Goal: Information Seeking & Learning: Learn about a topic

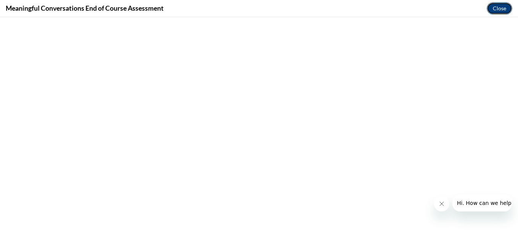
click at [502, 11] on button "Close" at bounding box center [500, 8] width 26 height 12
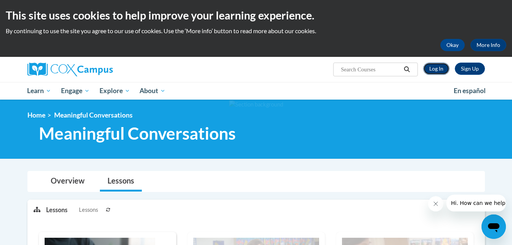
click at [442, 71] on link "Log In" at bounding box center [436, 69] width 26 height 12
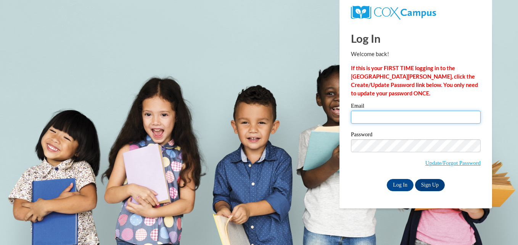
click at [440, 119] on input "Email" at bounding box center [416, 117] width 130 height 13
type input "tcullins@yahoo.com"
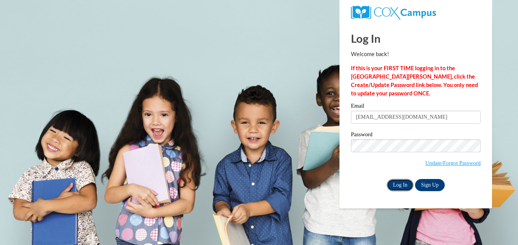
click at [397, 188] on input "Log In" at bounding box center [400, 185] width 27 height 12
click at [398, 187] on input "Log In" at bounding box center [400, 185] width 27 height 12
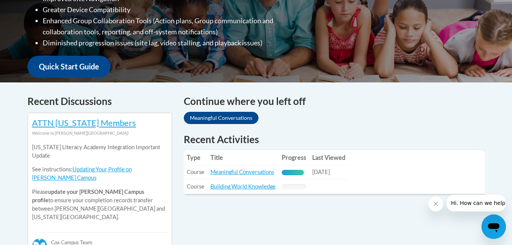
scroll to position [240, 0]
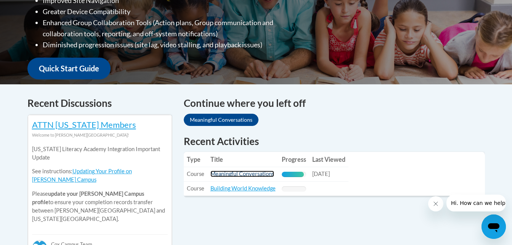
click at [246, 176] on link "Meaningful Conversations" at bounding box center [243, 174] width 64 height 6
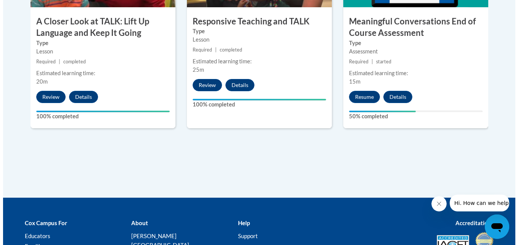
scroll to position [518, 0]
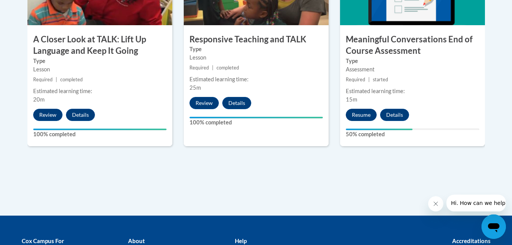
click at [362, 116] on button "Resume" at bounding box center [361, 115] width 31 height 12
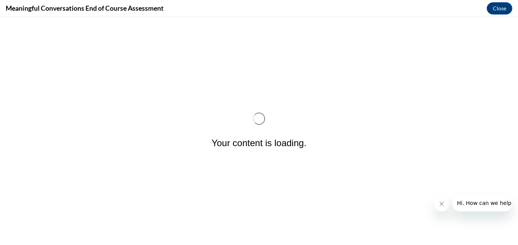
scroll to position [0, 0]
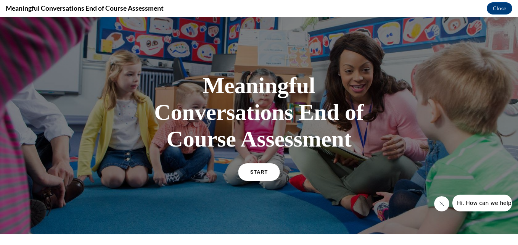
click at [262, 180] on link "START" at bounding box center [259, 172] width 42 height 18
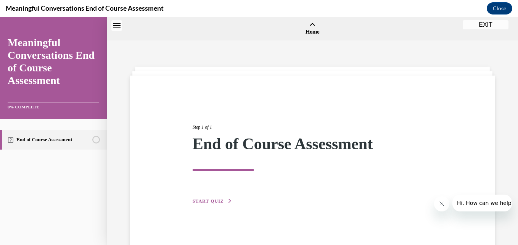
scroll to position [24, 0]
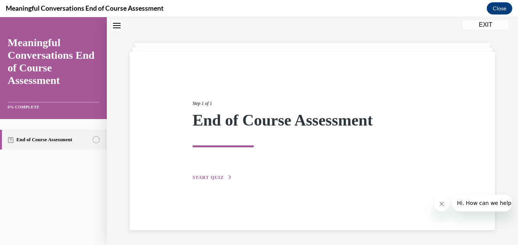
click at [259, 174] on div "Step 1 of 1 End of Course Assessment START QUIZ" at bounding box center [312, 131] width 251 height 99
click at [221, 179] on span "START QUIZ" at bounding box center [208, 177] width 31 height 5
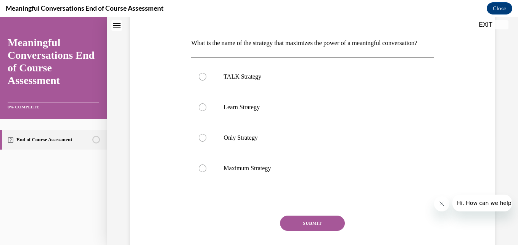
scroll to position [109, 0]
click at [206, 90] on label "TALK Strategy" at bounding box center [312, 76] width 242 height 31
click at [206, 80] on input "TALK Strategy" at bounding box center [203, 76] width 8 height 8
radio input "true"
click at [313, 230] on button "SUBMIT" at bounding box center [312, 222] width 65 height 15
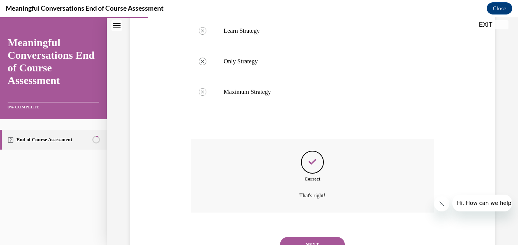
scroll to position [232, 0]
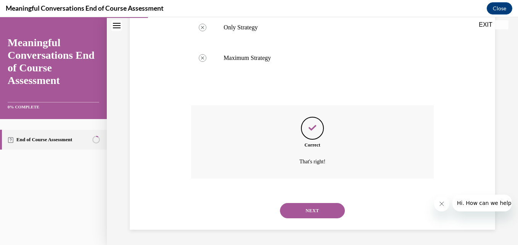
click at [318, 215] on button "NEXT" at bounding box center [312, 210] width 65 height 15
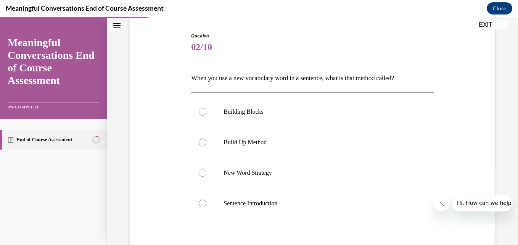
scroll to position [78, 0]
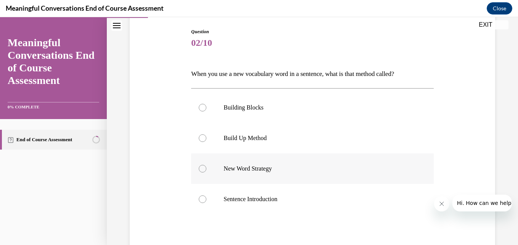
click at [251, 172] on p "New Word Strategy" at bounding box center [319, 169] width 191 height 8
click at [206, 172] on input "New Word Strategy" at bounding box center [203, 169] width 8 height 8
radio input "true"
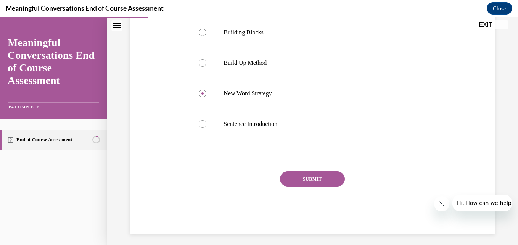
click at [320, 181] on button "SUBMIT" at bounding box center [312, 178] width 65 height 15
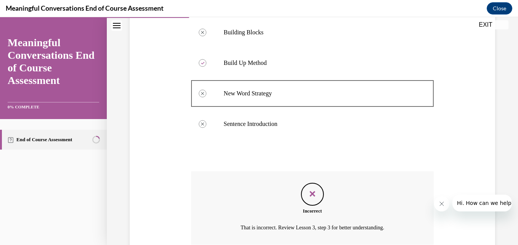
scroll to position [219, 0]
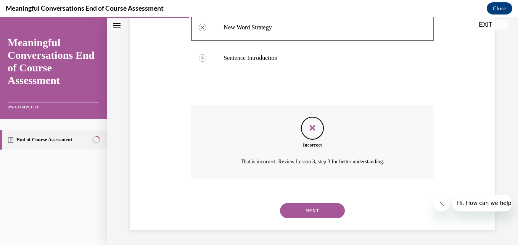
click at [322, 214] on button "NEXT" at bounding box center [312, 210] width 65 height 15
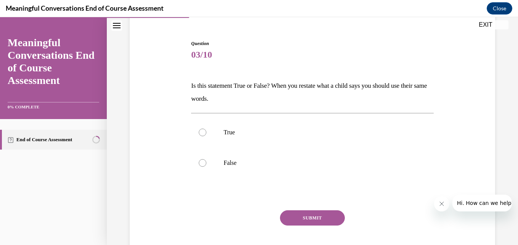
scroll to position [66, 0]
click at [223, 167] on label "False" at bounding box center [312, 162] width 242 height 31
click at [206, 166] on input "False" at bounding box center [203, 163] width 8 height 8
radio input "true"
click at [226, 135] on p "True" at bounding box center [319, 132] width 191 height 8
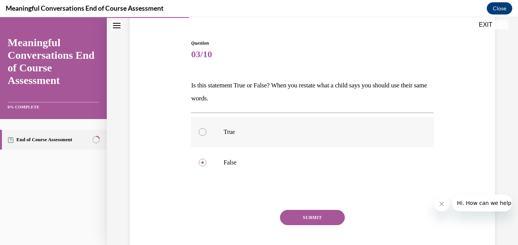
click at [206, 135] on input "True" at bounding box center [203, 132] width 8 height 8
radio input "true"
click at [327, 223] on button "SUBMIT" at bounding box center [312, 217] width 65 height 15
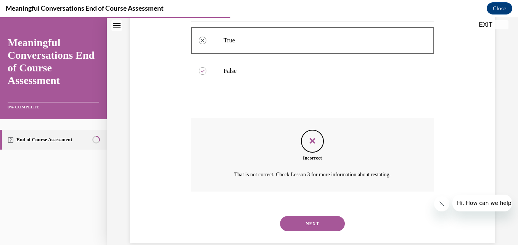
scroll to position [171, 0]
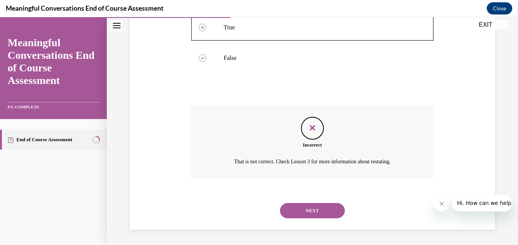
click at [330, 213] on button "NEXT" at bounding box center [312, 210] width 65 height 15
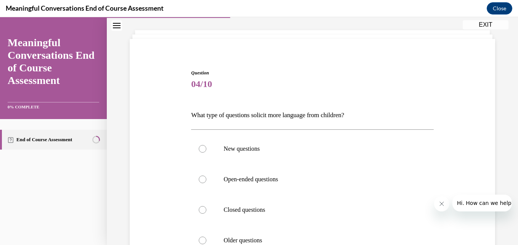
scroll to position [81, 0]
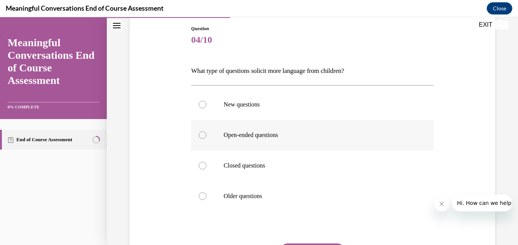
click at [258, 135] on p "Open-ended questions" at bounding box center [319, 135] width 191 height 8
click at [206, 135] on input "Open-ended questions" at bounding box center [203, 135] width 8 height 8
radio input "true"
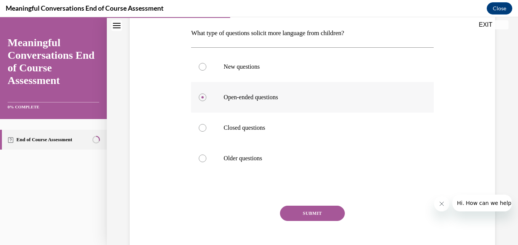
scroll to position [132, 0]
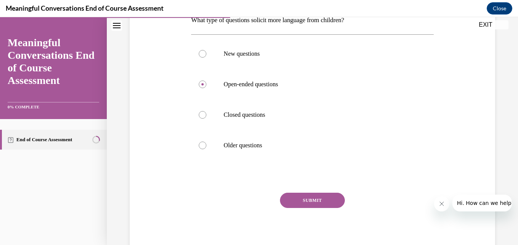
click at [319, 208] on button "SUBMIT" at bounding box center [312, 200] width 65 height 15
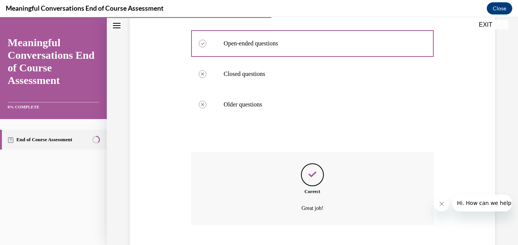
scroll to position [219, 0]
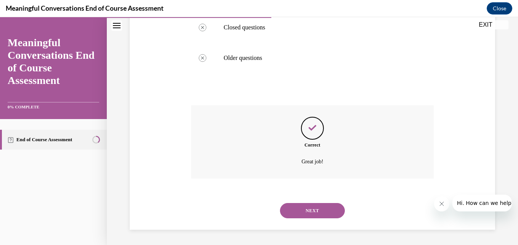
click at [329, 211] on button "NEXT" at bounding box center [312, 210] width 65 height 15
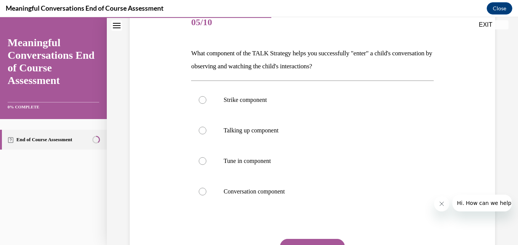
scroll to position [99, 0]
click at [249, 159] on p "Tune in component" at bounding box center [319, 161] width 191 height 8
click at [206, 159] on input "Tune in component" at bounding box center [203, 161] width 8 height 8
radio input "true"
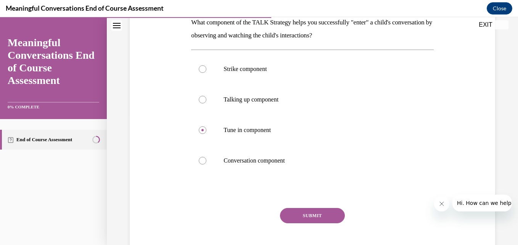
click at [319, 216] on button "SUBMIT" at bounding box center [312, 215] width 65 height 15
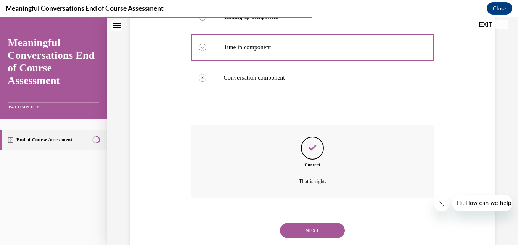
scroll to position [232, 0]
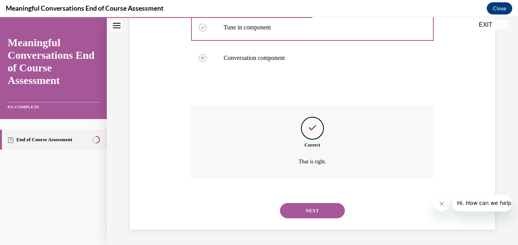
click at [323, 217] on button "NEXT" at bounding box center [312, 210] width 65 height 15
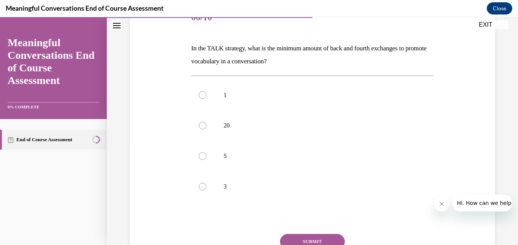
scroll to position [108, 0]
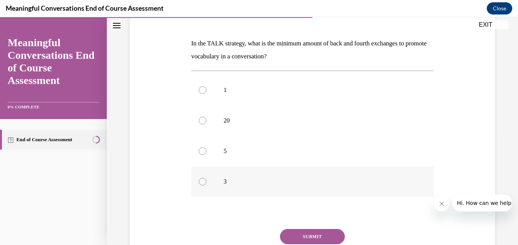
click at [201, 180] on div at bounding box center [203, 182] width 8 height 8
click at [201, 180] on input "3" at bounding box center [203, 182] width 8 height 8
radio input "true"
click at [317, 238] on button "SUBMIT" at bounding box center [312, 236] width 65 height 15
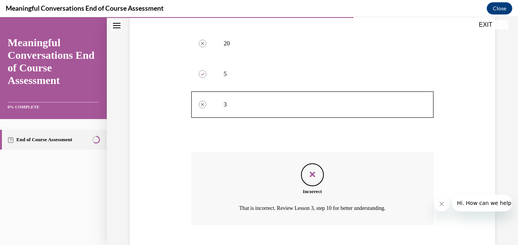
scroll to position [232, 0]
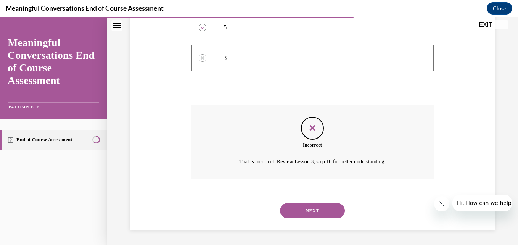
click at [327, 216] on button "NEXT" at bounding box center [312, 210] width 65 height 15
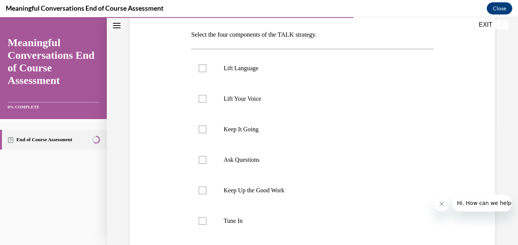
scroll to position [118, 0]
click at [199, 224] on div at bounding box center [203, 220] width 8 height 8
click at [199, 224] on input "Tune In" at bounding box center [203, 220] width 8 height 8
checkbox input "true"
click at [205, 162] on div at bounding box center [203, 159] width 8 height 8
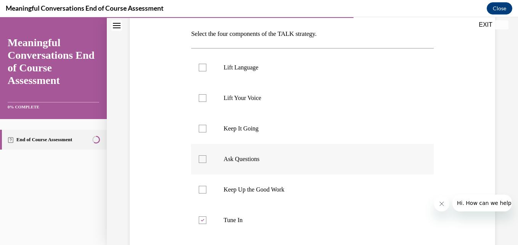
click at [205, 162] on input "Ask Questions" at bounding box center [203, 159] width 8 height 8
checkbox input "true"
click at [199, 69] on div at bounding box center [203, 68] width 8 height 8
click at [199, 69] on input "Lift Language" at bounding box center [203, 68] width 8 height 8
checkbox input "true"
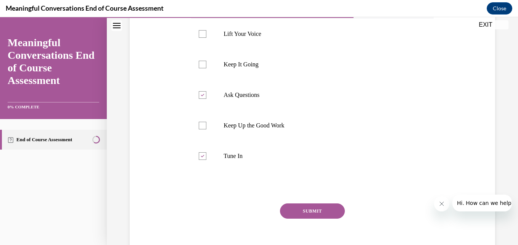
scroll to position [184, 0]
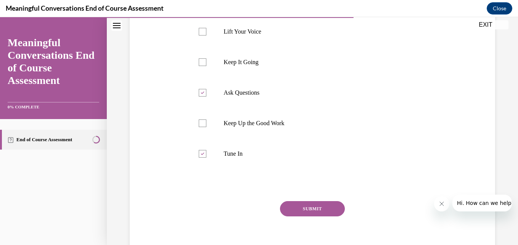
click at [319, 212] on button "SUBMIT" at bounding box center [312, 208] width 65 height 15
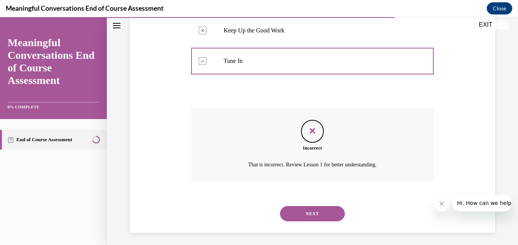
scroll to position [280, 0]
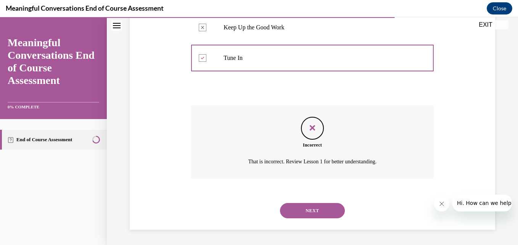
click at [333, 213] on button "NEXT" at bounding box center [312, 210] width 65 height 15
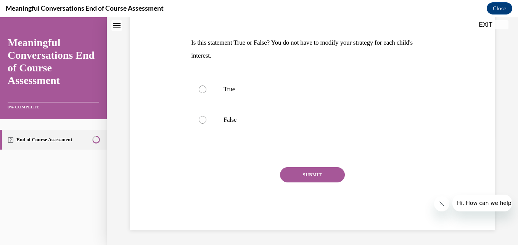
scroll to position [0, 0]
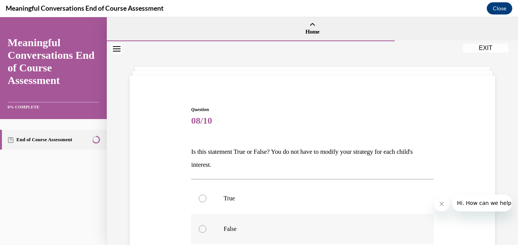
click at [202, 232] on div at bounding box center [203, 229] width 8 height 8
click at [202, 232] on input "False" at bounding box center [203, 229] width 8 height 8
radio input "true"
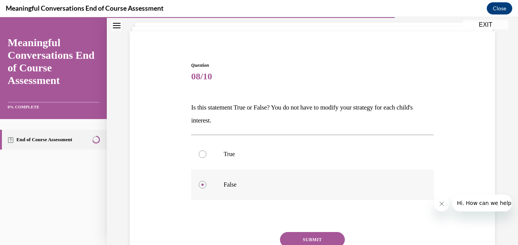
scroll to position [109, 0]
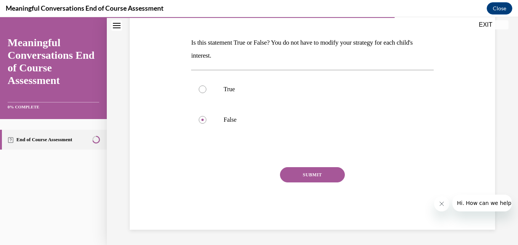
click at [319, 178] on button "SUBMIT" at bounding box center [312, 174] width 65 height 15
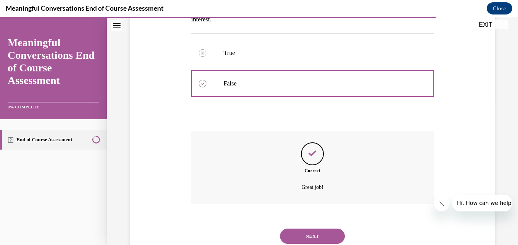
scroll to position [171, 0]
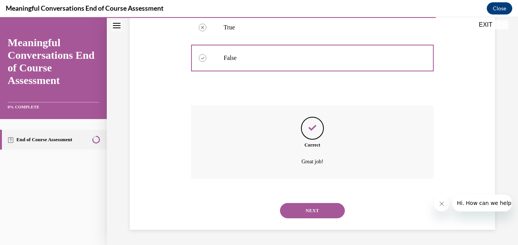
click at [332, 213] on button "NEXT" at bounding box center [312, 210] width 65 height 15
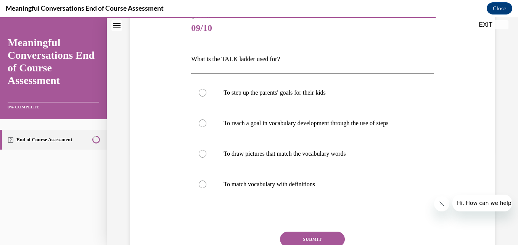
scroll to position [96, 0]
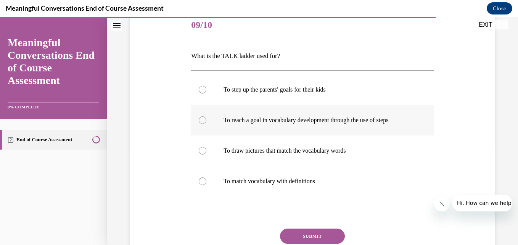
click at [351, 109] on label "To reach a goal in vocabulary development through the use of steps" at bounding box center [312, 120] width 242 height 31
click at [206, 116] on input "To reach a goal in vocabulary development through the use of steps" at bounding box center [203, 120] width 8 height 8
radio input "true"
click at [322, 243] on button "SUBMIT" at bounding box center [312, 235] width 65 height 15
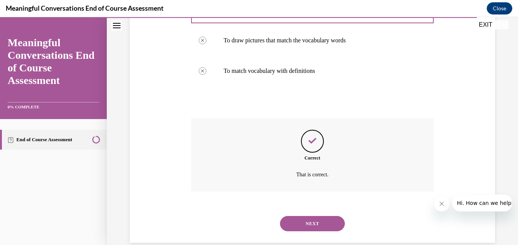
scroll to position [219, 0]
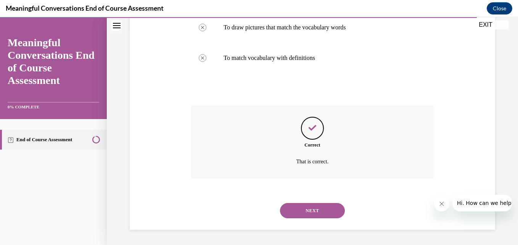
click at [327, 216] on button "NEXT" at bounding box center [312, 210] width 65 height 15
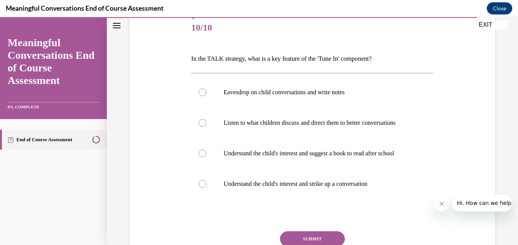
scroll to position [94, 0]
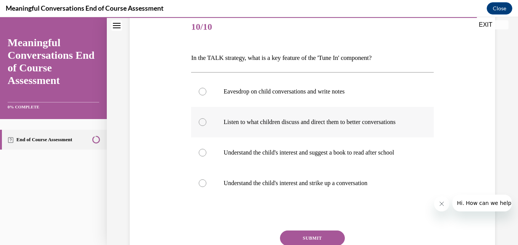
click at [330, 125] on p "Listen to what children discuss and direct them to better conversations" at bounding box center [319, 122] width 191 height 8
click at [206, 125] on input "Listen to what children discuss and direct them to better conversations" at bounding box center [203, 122] width 8 height 8
radio input "true"
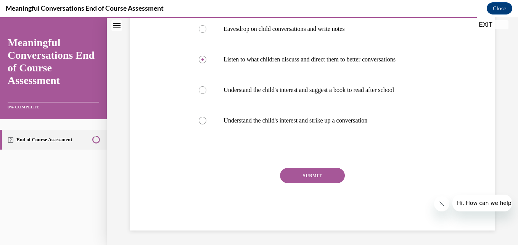
click at [324, 183] on button "SUBMIT" at bounding box center [312, 175] width 65 height 15
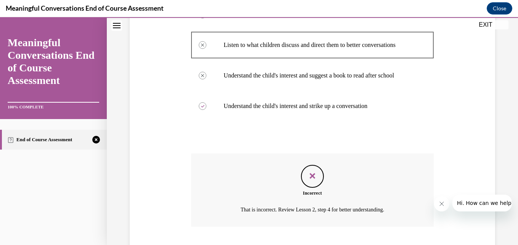
scroll to position [234, 0]
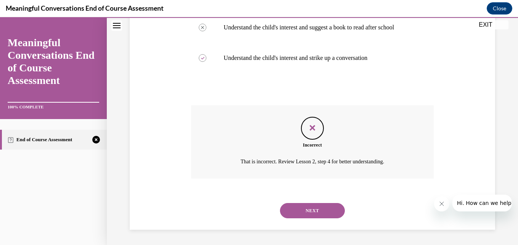
click at [324, 211] on button "NEXT" at bounding box center [312, 210] width 65 height 15
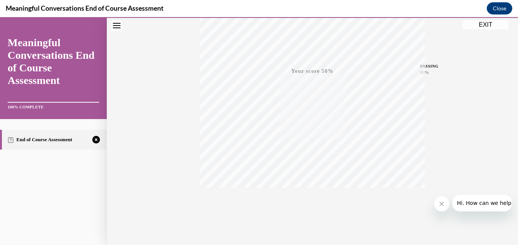
scroll to position [163, 0]
click at [311, 192] on div "TAKE AGAIN" at bounding box center [312, 194] width 27 height 18
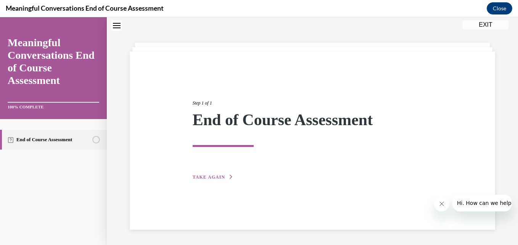
click at [219, 184] on div "Step 1 of 1 End of Course Assessment TAKE AGAIN" at bounding box center [312, 140] width 365 height 178
click at [214, 179] on span "TAKE AGAIN" at bounding box center [209, 176] width 32 height 5
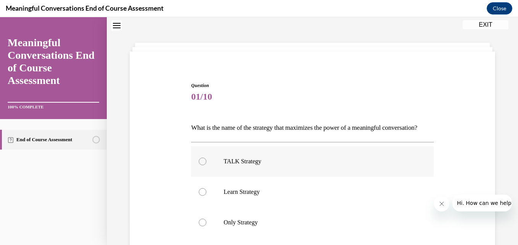
click at [254, 165] on p "TALK Strategy" at bounding box center [319, 162] width 191 height 8
click at [206, 165] on input "TALK Strategy" at bounding box center [203, 162] width 8 height 8
radio input "true"
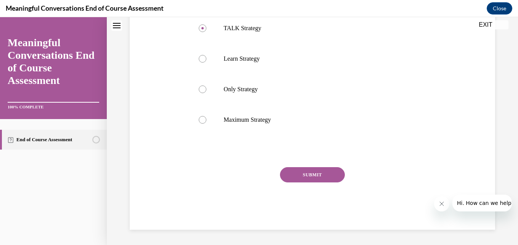
click at [323, 177] on button "SUBMIT" at bounding box center [312, 174] width 65 height 15
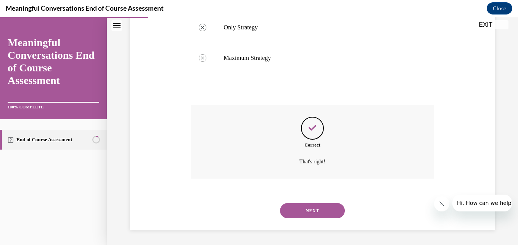
scroll to position [232, 0]
click at [323, 210] on button "NEXT" at bounding box center [312, 210] width 65 height 15
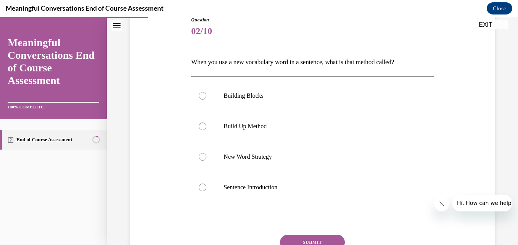
scroll to position [90, 0]
click at [253, 130] on label "Build Up Method" at bounding box center [312, 126] width 242 height 31
click at [206, 130] on input "Build Up Method" at bounding box center [203, 126] width 8 height 8
radio input "true"
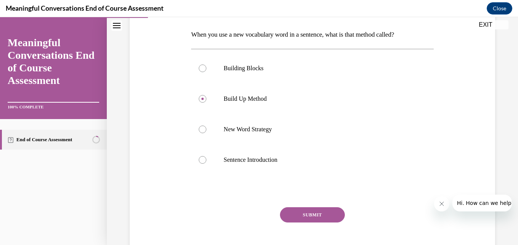
click at [324, 217] on button "SUBMIT" at bounding box center [312, 214] width 65 height 15
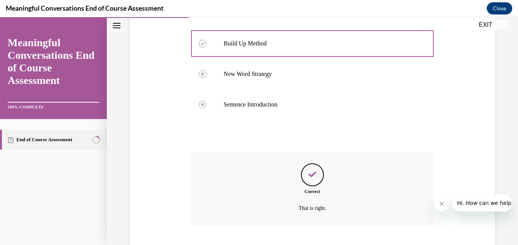
scroll to position [219, 0]
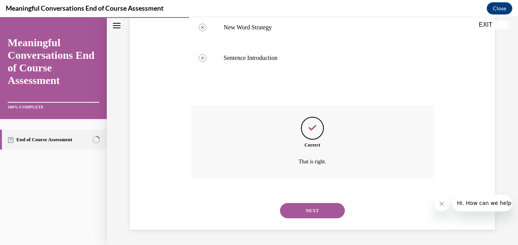
click at [322, 213] on button "NEXT" at bounding box center [312, 210] width 65 height 15
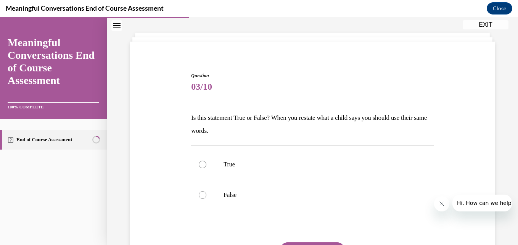
scroll to position [35, 0]
click at [226, 167] on p "True" at bounding box center [319, 164] width 191 height 8
click at [206, 167] on input "True" at bounding box center [203, 164] width 8 height 8
radio input "true"
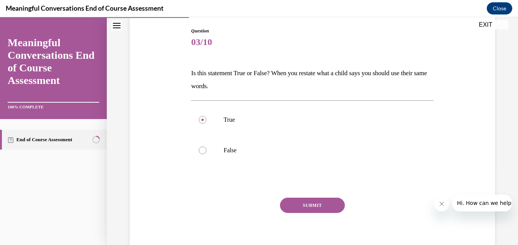
click at [312, 209] on button "SUBMIT" at bounding box center [312, 205] width 65 height 15
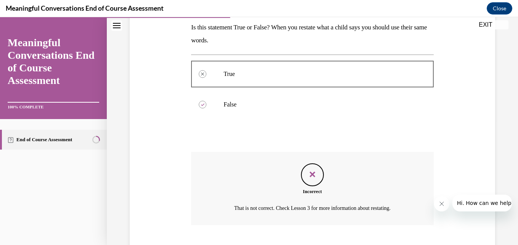
scroll to position [171, 0]
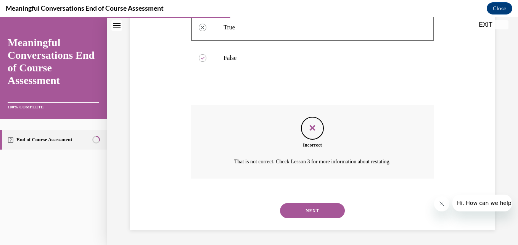
click at [317, 214] on button "NEXT" at bounding box center [312, 210] width 65 height 15
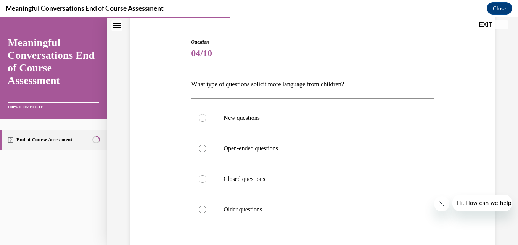
scroll to position [68, 0]
click at [252, 148] on p "Open-ended questions" at bounding box center [319, 148] width 191 height 8
click at [206, 148] on input "Open-ended questions" at bounding box center [203, 148] width 8 height 8
radio input "true"
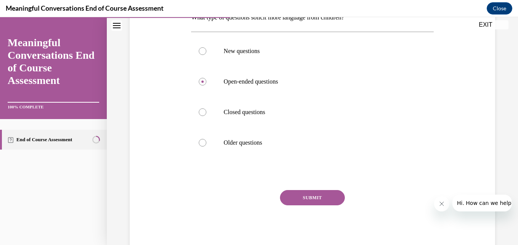
click at [319, 199] on button "SUBMIT" at bounding box center [312, 197] width 65 height 15
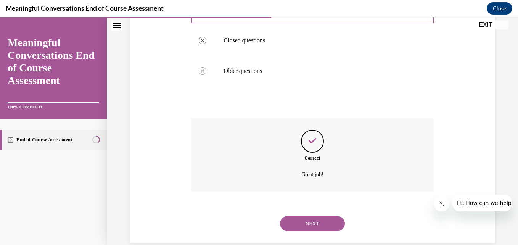
scroll to position [219, 0]
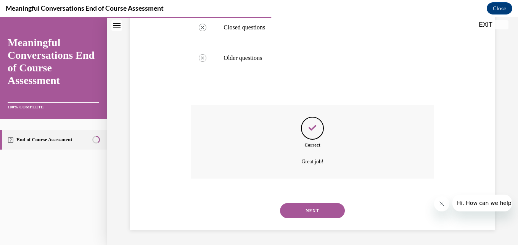
click at [312, 217] on button "NEXT" at bounding box center [312, 210] width 65 height 15
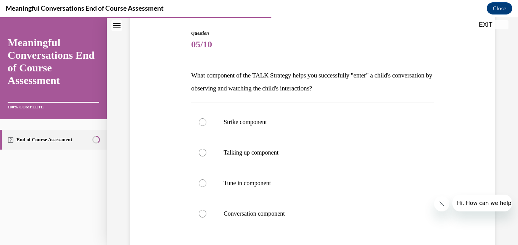
scroll to position [77, 0]
click at [263, 188] on label "Tune in component" at bounding box center [312, 182] width 242 height 31
click at [206, 187] on input "Tune in component" at bounding box center [203, 183] width 8 height 8
radio input "true"
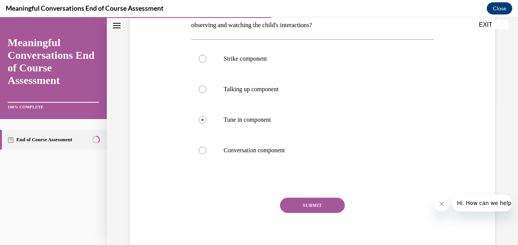
click at [315, 204] on button "SUBMIT" at bounding box center [312, 205] width 65 height 15
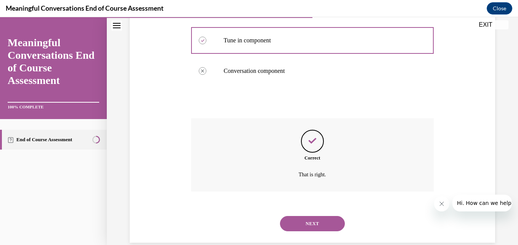
scroll to position [232, 0]
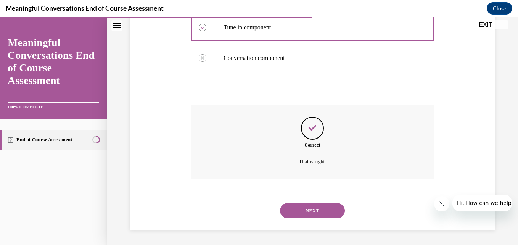
click at [308, 212] on button "NEXT" at bounding box center [312, 210] width 65 height 15
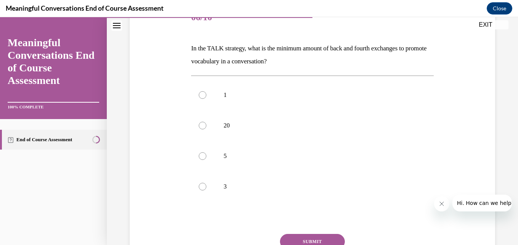
scroll to position [109, 0]
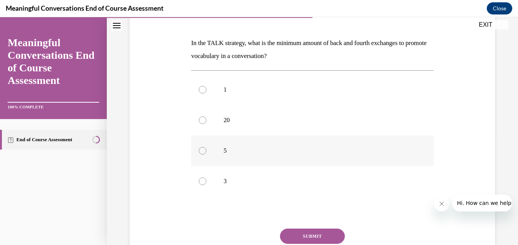
click at [208, 154] on label "5" at bounding box center [312, 150] width 242 height 31
click at [206, 154] on input "5" at bounding box center [203, 151] width 8 height 8
radio input "true"
click at [312, 236] on button "SUBMIT" at bounding box center [312, 235] width 65 height 15
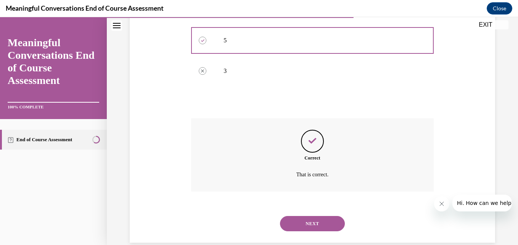
scroll to position [232, 0]
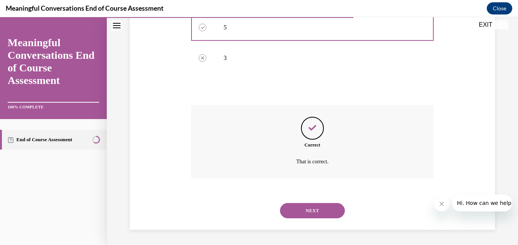
click at [322, 213] on button "NEXT" at bounding box center [312, 210] width 65 height 15
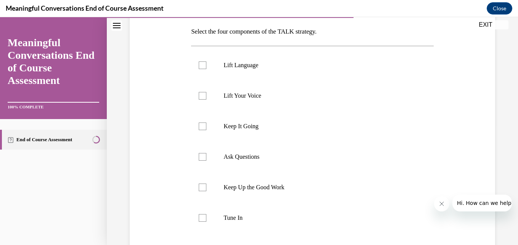
scroll to position [119, 0]
click at [249, 69] on p "Lift Language" at bounding box center [319, 67] width 191 height 8
click at [206, 69] on input "Lift Language" at bounding box center [203, 67] width 8 height 8
checkbox input "true"
click at [208, 157] on label "Ask Questions" at bounding box center [312, 158] width 242 height 31
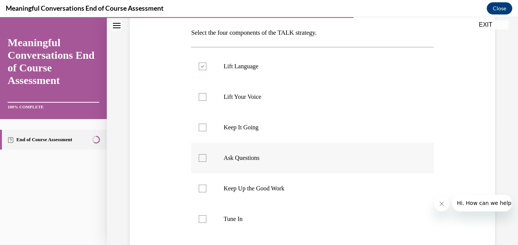
click at [206, 157] on input "Ask Questions" at bounding box center [203, 158] width 8 height 8
checkbox input "true"
click at [206, 219] on label "Tune In" at bounding box center [312, 219] width 242 height 31
click at [206, 219] on input "Tune In" at bounding box center [203, 219] width 8 height 8
checkbox input "true"
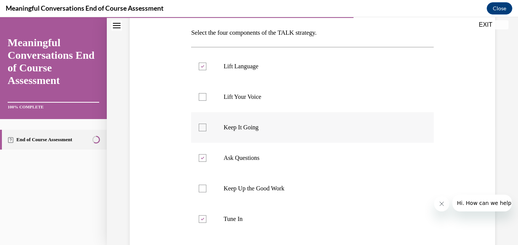
click at [247, 129] on p "Keep It Going" at bounding box center [319, 128] width 191 height 8
click at [206, 129] on input "Keep It Going" at bounding box center [203, 128] width 8 height 8
checkbox input "true"
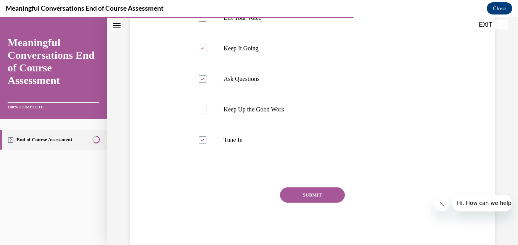
click at [298, 195] on button "SUBMIT" at bounding box center [312, 194] width 65 height 15
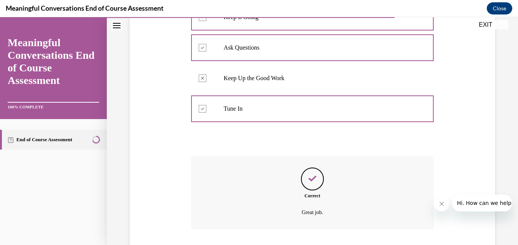
scroll to position [280, 0]
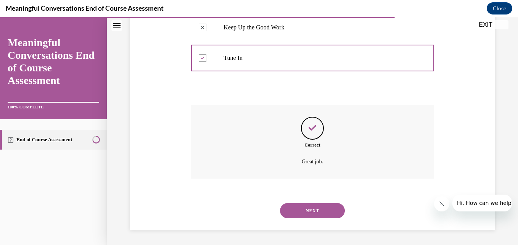
click at [328, 208] on button "NEXT" at bounding box center [312, 210] width 65 height 15
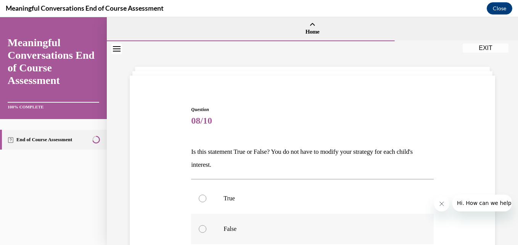
click at [201, 229] on div at bounding box center [203, 229] width 8 height 8
click at [201, 229] on input "False" at bounding box center [203, 229] width 8 height 8
radio input "true"
click at [226, 198] on p "True" at bounding box center [319, 199] width 191 height 8
click at [206, 198] on input "True" at bounding box center [203, 199] width 8 height 8
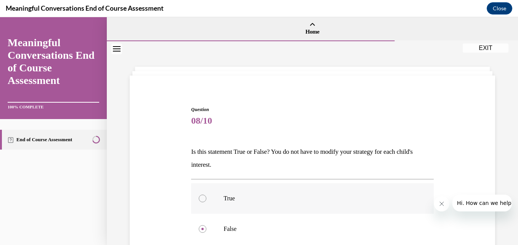
radio input "true"
click at [208, 230] on label "False" at bounding box center [312, 229] width 242 height 31
click at [206, 230] on input "False" at bounding box center [203, 229] width 8 height 8
radio input "true"
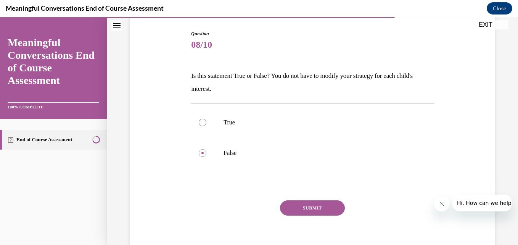
click at [297, 211] on button "SUBMIT" at bounding box center [312, 207] width 65 height 15
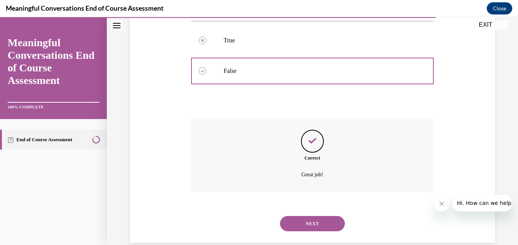
scroll to position [171, 0]
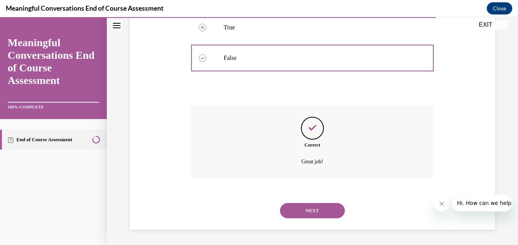
click at [294, 214] on button "NEXT" at bounding box center [312, 210] width 65 height 15
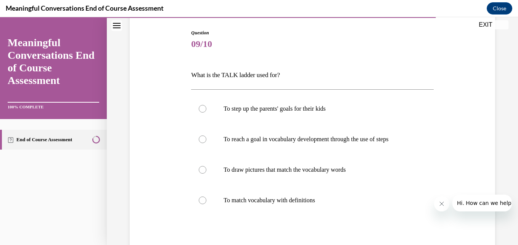
scroll to position [79, 0]
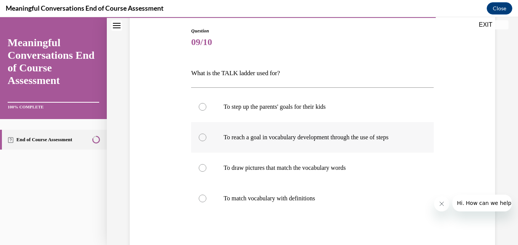
click at [300, 138] on p "To reach a goal in vocabulary development through the use of steps" at bounding box center [319, 138] width 191 height 8
click at [206, 138] on input "To reach a goal in vocabulary development through the use of steps" at bounding box center [203, 138] width 8 height 8
radio input "true"
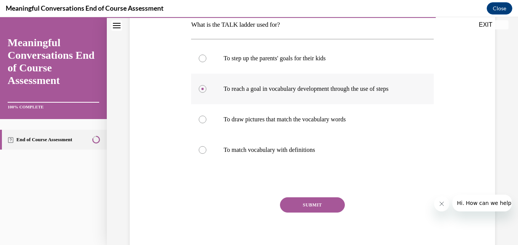
scroll to position [127, 0]
click at [300, 207] on button "SUBMIT" at bounding box center [312, 204] width 65 height 15
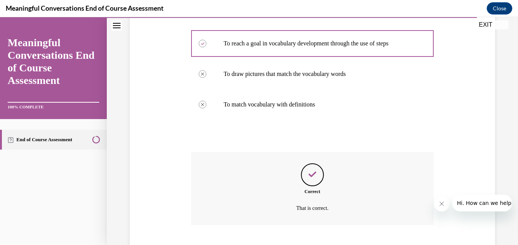
scroll to position [219, 0]
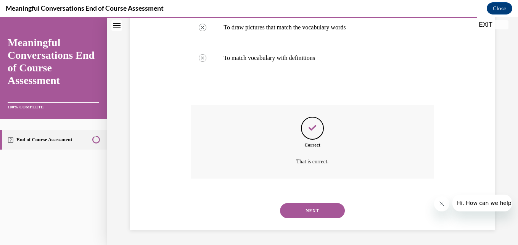
click at [302, 213] on button "NEXT" at bounding box center [312, 210] width 65 height 15
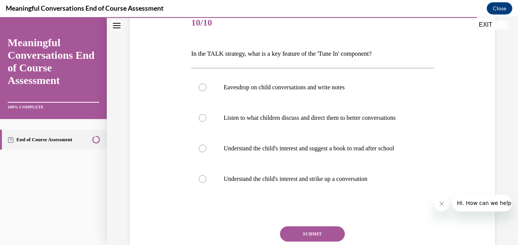
scroll to position [99, 0]
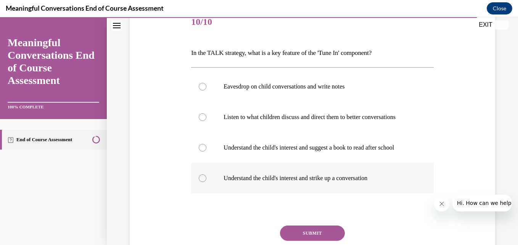
click at [273, 182] on p "Understand the child's interest and strike up a conversation" at bounding box center [319, 178] width 191 height 8
click at [206, 182] on input "Understand the child's interest and strike up a conversation" at bounding box center [203, 178] width 8 height 8
radio input "true"
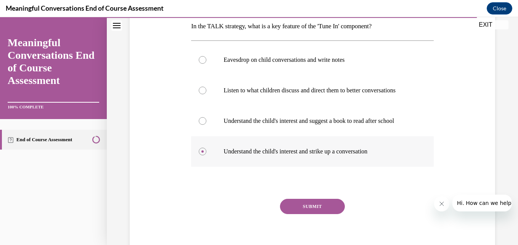
scroll to position [126, 0]
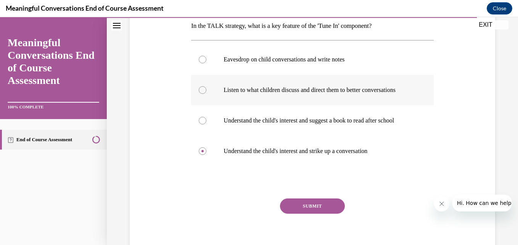
click at [291, 88] on p "Listen to what children discuss and direct them to better conversations" at bounding box center [319, 90] width 191 height 8
click at [206, 88] on input "Listen to what children discuss and direct them to better conversations" at bounding box center [203, 90] width 8 height 8
radio input "true"
click at [317, 214] on button "SUBMIT" at bounding box center [312, 205] width 65 height 15
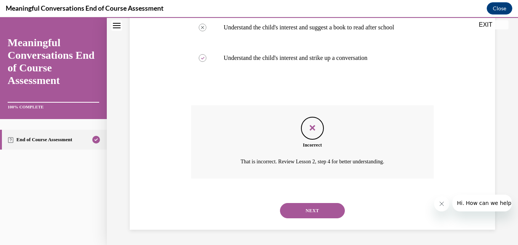
scroll to position [234, 0]
click at [311, 215] on button "NEXT" at bounding box center [312, 210] width 65 height 15
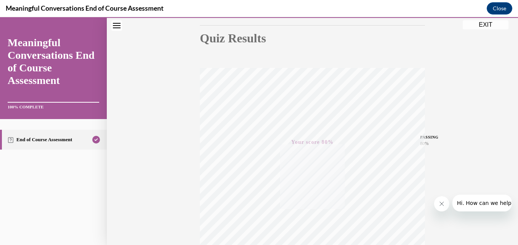
scroll to position [163, 0]
click at [314, 187] on span "TAKE AGAIN" at bounding box center [312, 187] width 27 height 4
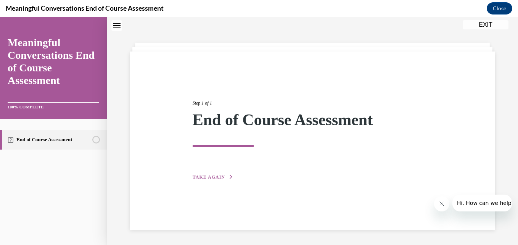
scroll to position [24, 0]
click at [207, 179] on span "TAKE AGAIN" at bounding box center [209, 176] width 32 height 5
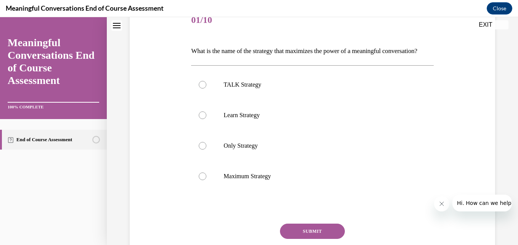
scroll to position [102, 0]
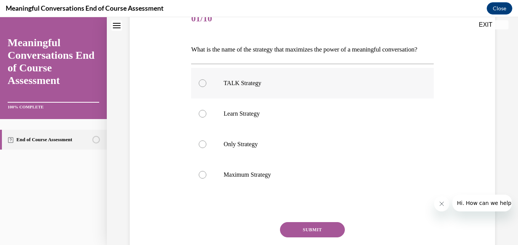
click at [241, 87] on p "TALK Strategy" at bounding box center [319, 83] width 191 height 8
click at [206, 87] on input "TALK Strategy" at bounding box center [203, 83] width 8 height 8
radio input "true"
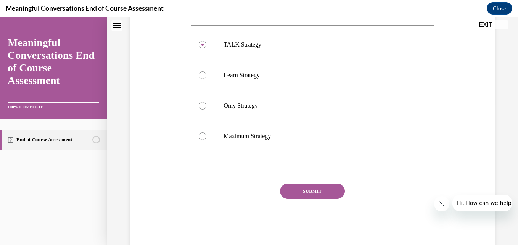
click at [321, 199] on button "SUBMIT" at bounding box center [312, 190] width 65 height 15
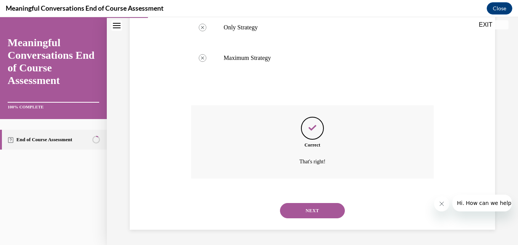
scroll to position [232, 0]
click at [332, 216] on button "NEXT" at bounding box center [312, 210] width 65 height 15
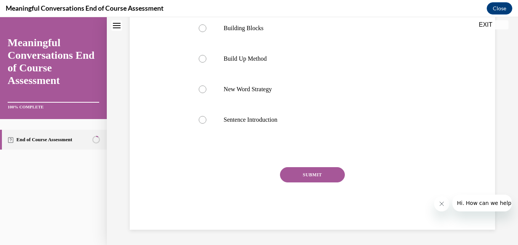
scroll to position [0, 0]
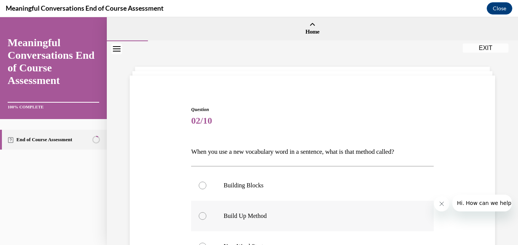
click at [233, 219] on p "Build Up Method" at bounding box center [319, 216] width 191 height 8
click at [206, 219] on input "Build Up Method" at bounding box center [203, 216] width 8 height 8
radio input "true"
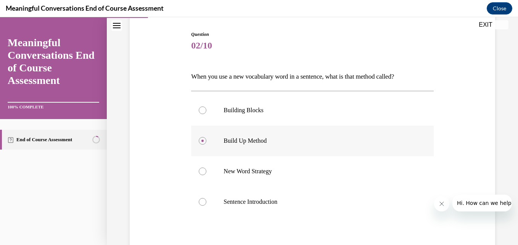
scroll to position [157, 0]
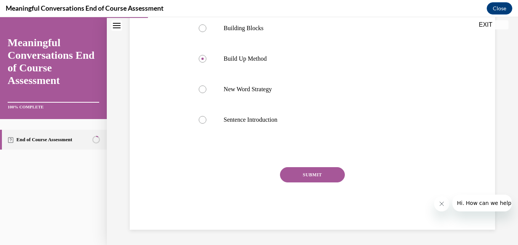
click at [310, 171] on button "SUBMIT" at bounding box center [312, 174] width 65 height 15
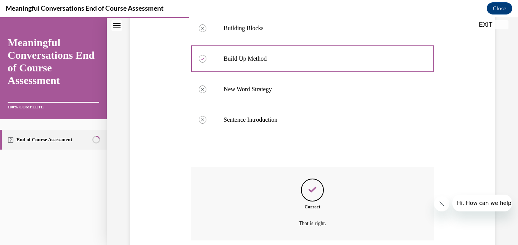
scroll to position [219, 0]
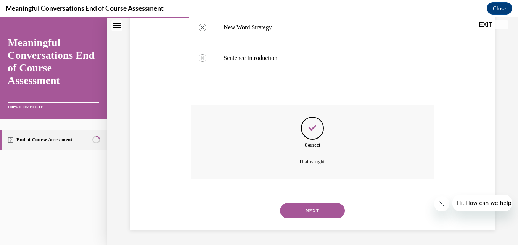
click at [324, 211] on button "NEXT" at bounding box center [312, 210] width 65 height 15
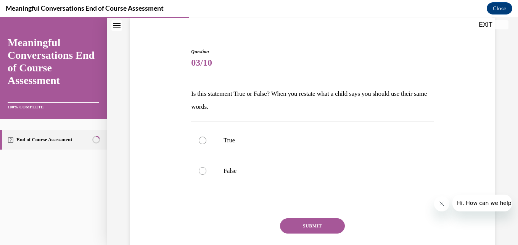
scroll to position [61, 0]
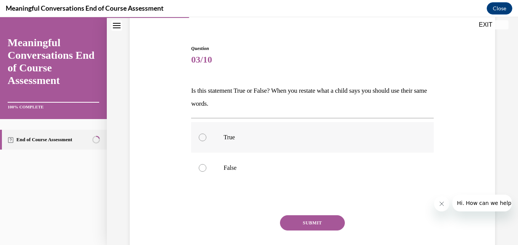
click at [224, 138] on p "True" at bounding box center [319, 138] width 191 height 8
click at [206, 138] on input "True" at bounding box center [203, 138] width 8 height 8
radio input "true"
click at [224, 171] on p "False" at bounding box center [319, 168] width 191 height 8
click at [206, 171] on input "False" at bounding box center [203, 168] width 8 height 8
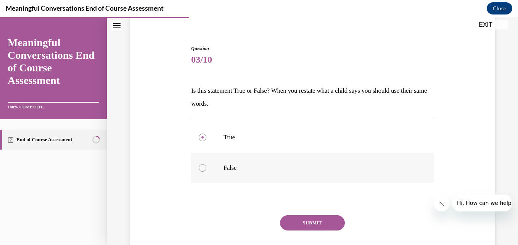
radio input "true"
click at [324, 224] on button "SUBMIT" at bounding box center [312, 222] width 65 height 15
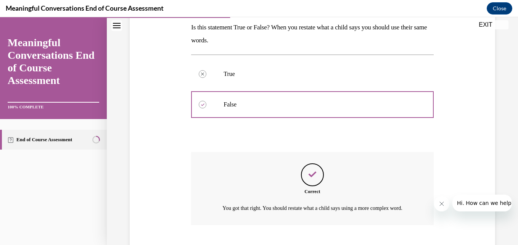
scroll to position [180, 0]
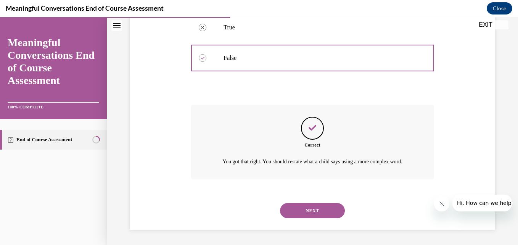
click at [333, 208] on button "NEXT" at bounding box center [312, 210] width 65 height 15
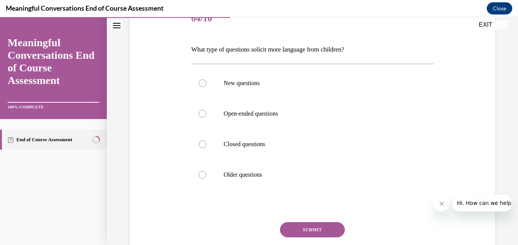
scroll to position [105, 0]
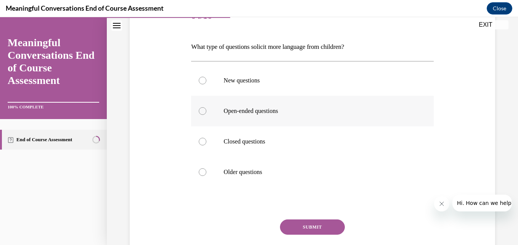
click at [268, 110] on p "Open-ended questions" at bounding box center [319, 111] width 191 height 8
click at [206, 110] on input "Open-ended questions" at bounding box center [203, 111] width 8 height 8
radio input "true"
click at [319, 232] on button "SUBMIT" at bounding box center [312, 226] width 65 height 15
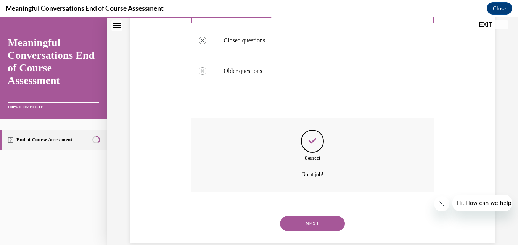
scroll to position [219, 0]
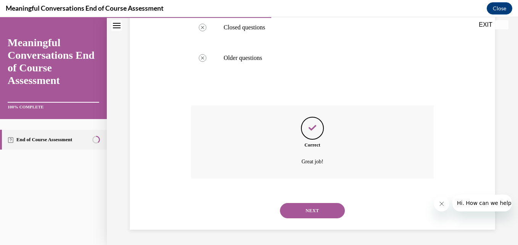
click at [320, 209] on button "NEXT" at bounding box center [312, 210] width 65 height 15
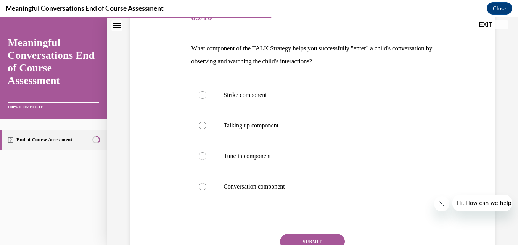
scroll to position [104, 0]
click at [264, 155] on p "Tune in component" at bounding box center [319, 155] width 191 height 8
click at [206, 155] on input "Tune in component" at bounding box center [203, 155] width 8 height 8
radio input "true"
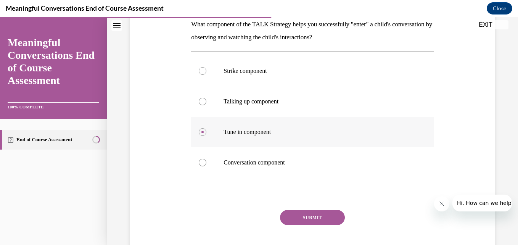
scroll to position [138, 0]
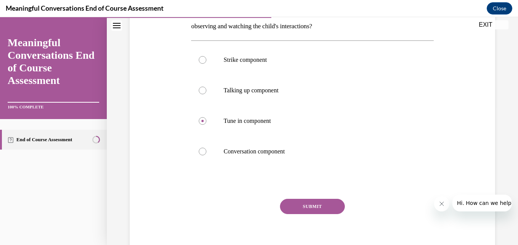
click at [327, 209] on button "SUBMIT" at bounding box center [312, 206] width 65 height 15
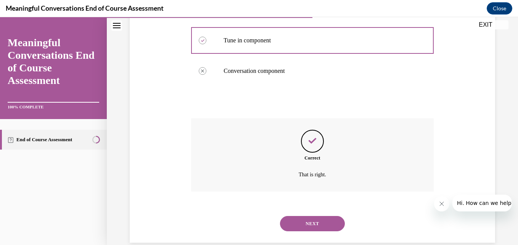
scroll to position [232, 0]
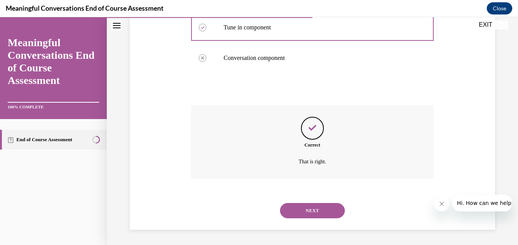
click at [322, 214] on button "NEXT" at bounding box center [312, 210] width 65 height 15
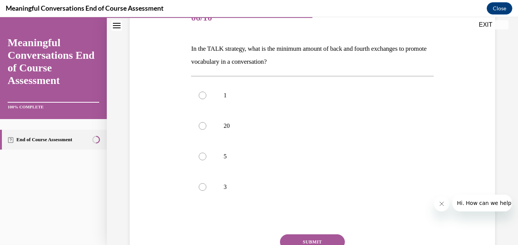
scroll to position [106, 0]
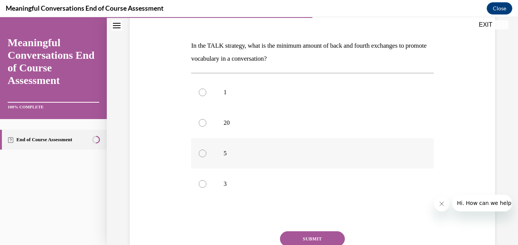
click at [204, 158] on label "5" at bounding box center [312, 153] width 242 height 31
click at [204, 157] on input "5" at bounding box center [203, 154] width 8 height 8
radio input "true"
click at [322, 238] on button "SUBMIT" at bounding box center [312, 238] width 65 height 15
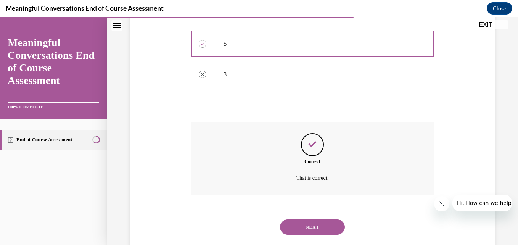
scroll to position [232, 0]
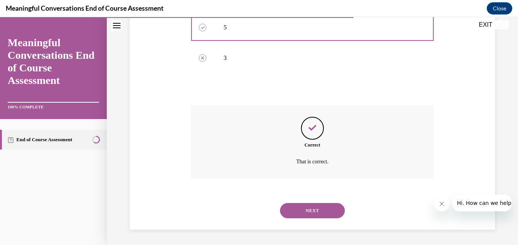
click at [331, 213] on button "NEXT" at bounding box center [312, 210] width 65 height 15
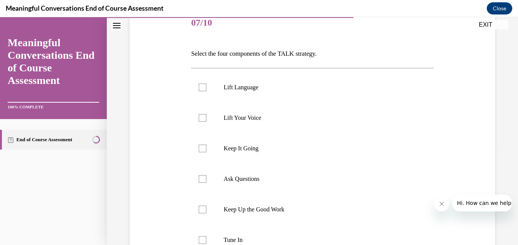
scroll to position [107, 0]
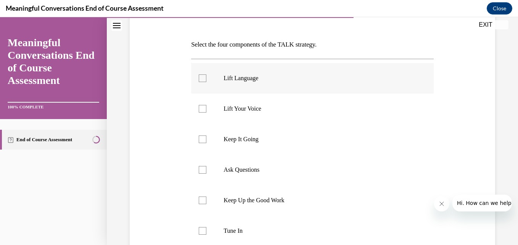
click at [249, 80] on p "Lift Language" at bounding box center [319, 78] width 191 height 8
click at [206, 80] on input "Lift Language" at bounding box center [203, 78] width 8 height 8
checkbox input "true"
click at [243, 173] on p "Ask Questions" at bounding box center [319, 170] width 191 height 8
click at [206, 173] on input "Ask Questions" at bounding box center [203, 170] width 8 height 8
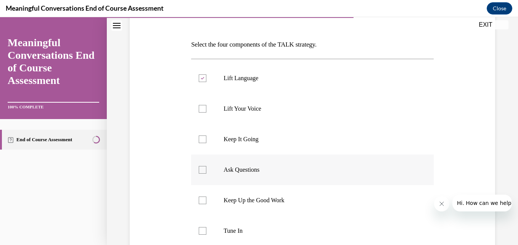
checkbox input "true"
click at [199, 235] on label "Tune In" at bounding box center [312, 231] width 242 height 31
click at [199, 235] on input "Tune In" at bounding box center [203, 231] width 8 height 8
checkbox input "true"
click at [203, 140] on div at bounding box center [203, 139] width 8 height 8
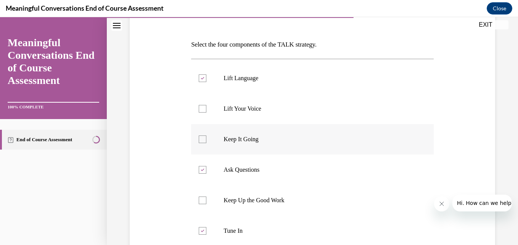
click at [203, 140] on input "Keep It Going" at bounding box center [203, 139] width 8 height 8
checkbox input "true"
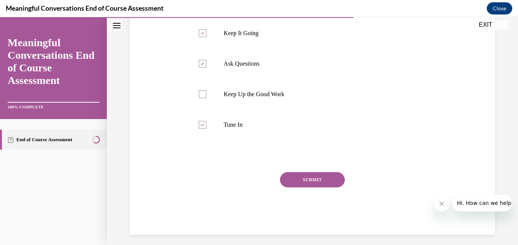
click at [324, 182] on button "SUBMIT" at bounding box center [312, 179] width 65 height 15
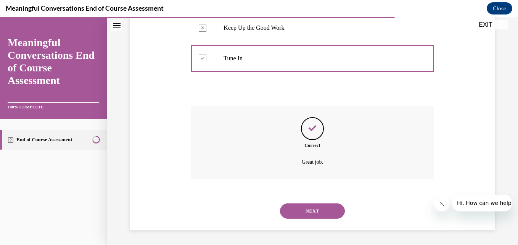
scroll to position [280, 0]
click at [313, 215] on button "NEXT" at bounding box center [312, 210] width 65 height 15
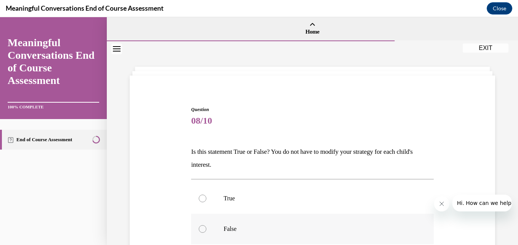
click at [199, 233] on label "False" at bounding box center [312, 229] width 242 height 31
click at [199, 233] on input "False" at bounding box center [203, 229] width 8 height 8
radio input "true"
click at [208, 199] on label "True" at bounding box center [312, 198] width 242 height 31
click at [206, 199] on input "True" at bounding box center [203, 199] width 8 height 8
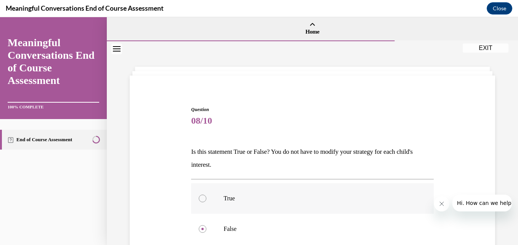
radio input "true"
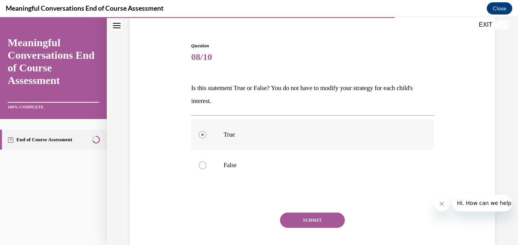
scroll to position [109, 0]
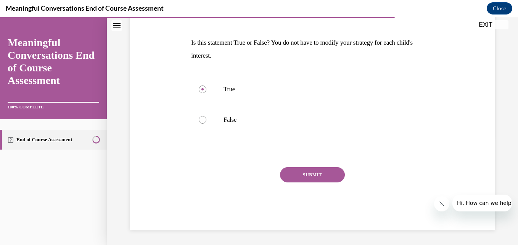
click at [311, 175] on button "SUBMIT" at bounding box center [312, 174] width 65 height 15
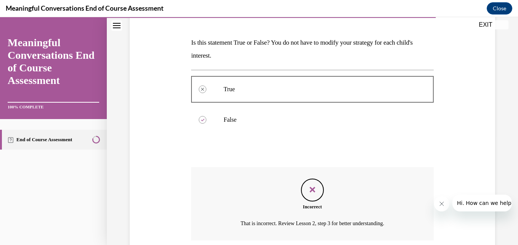
scroll to position [171, 0]
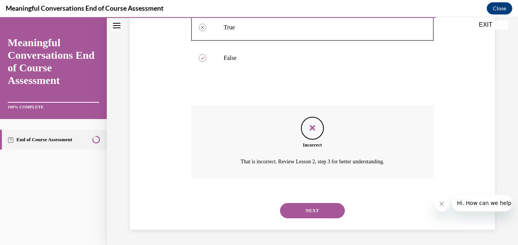
click at [332, 208] on button "NEXT" at bounding box center [312, 210] width 65 height 15
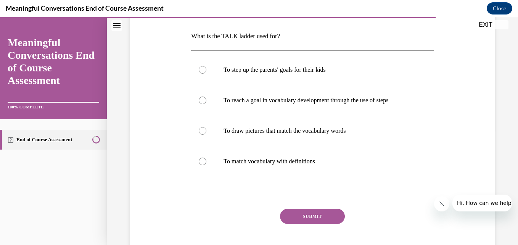
scroll to position [119, 0]
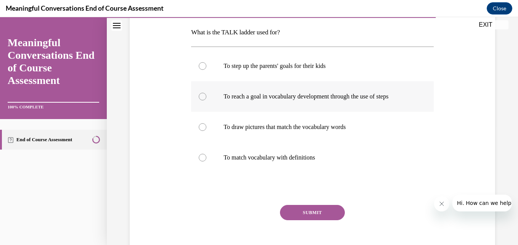
click at [315, 95] on p "To reach a goal in vocabulary development through the use of steps" at bounding box center [319, 97] width 191 height 8
click at [206, 95] on input "To reach a goal in vocabulary development through the use of steps" at bounding box center [203, 97] width 8 height 8
radio input "true"
click at [324, 214] on button "SUBMIT" at bounding box center [312, 212] width 65 height 15
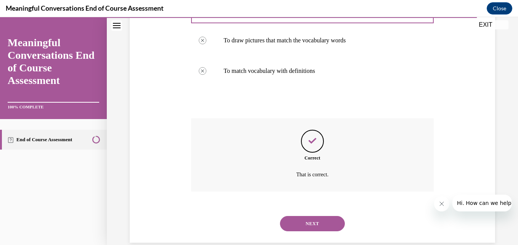
scroll to position [219, 0]
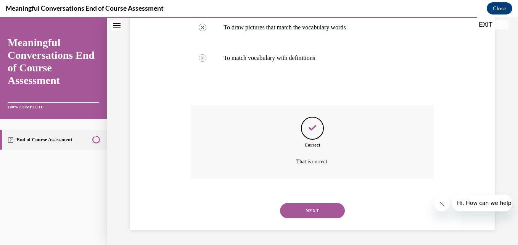
click at [326, 208] on button "NEXT" at bounding box center [312, 210] width 65 height 15
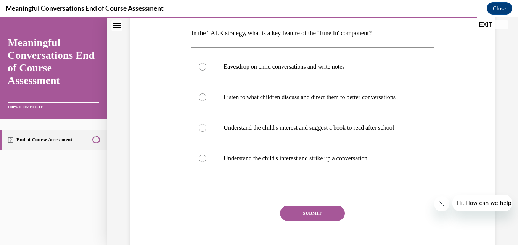
scroll to position [123, 0]
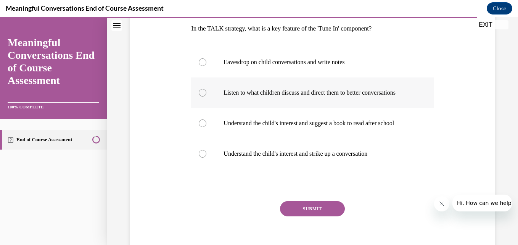
click at [325, 93] on p "Listen to what children discuss and direct them to better conversations" at bounding box center [319, 93] width 191 height 8
click at [206, 93] on input "Listen to what children discuss and direct them to better conversations" at bounding box center [203, 93] width 8 height 8
radio input "true"
click at [317, 216] on button "SUBMIT" at bounding box center [312, 208] width 65 height 15
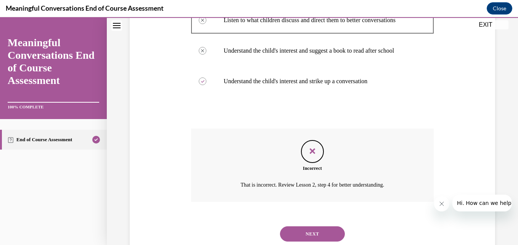
scroll to position [234, 0]
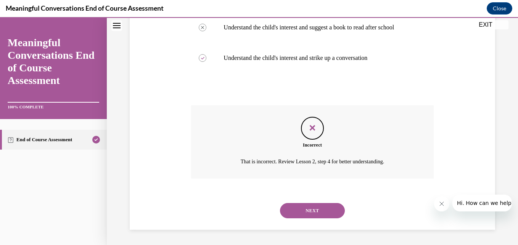
click at [327, 211] on button "NEXT" at bounding box center [312, 210] width 65 height 15
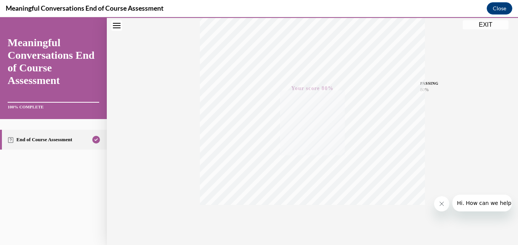
scroll to position [163, 0]
click at [311, 193] on div "TAKE AGAIN" at bounding box center [312, 194] width 27 height 18
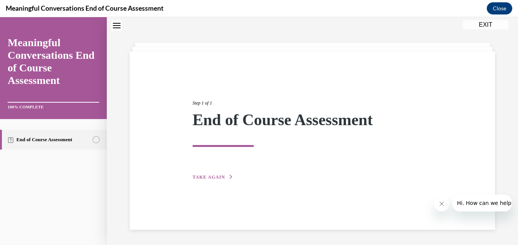
scroll to position [24, 0]
click at [218, 175] on span "TAKE AGAIN" at bounding box center [209, 176] width 32 height 5
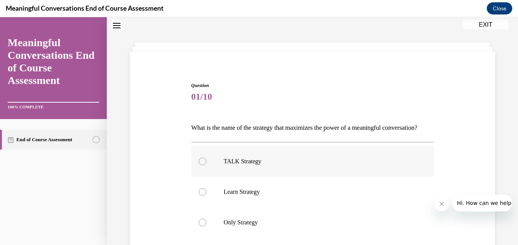
click at [241, 165] on p "TALK Strategy" at bounding box center [319, 162] width 191 height 8
click at [206, 165] on input "TALK Strategy" at bounding box center [203, 162] width 8 height 8
radio input "true"
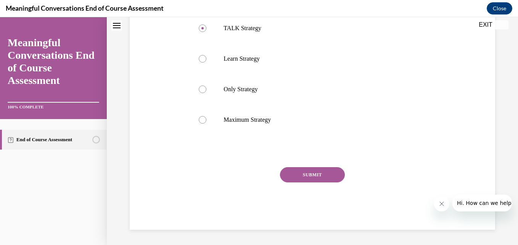
click at [324, 182] on button "SUBMIT" at bounding box center [312, 174] width 65 height 15
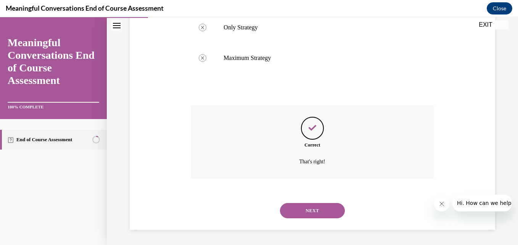
scroll to position [232, 0]
click at [312, 216] on button "NEXT" at bounding box center [312, 210] width 65 height 15
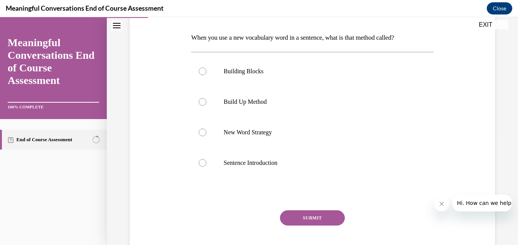
scroll to position [116, 0]
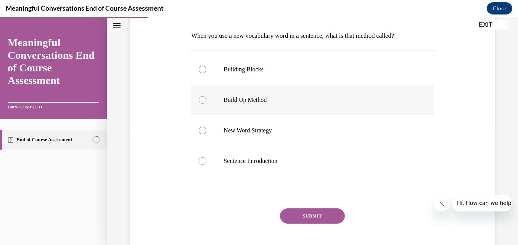
click at [234, 101] on p "Build Up Method" at bounding box center [319, 100] width 191 height 8
click at [206, 101] on input "Build Up Method" at bounding box center [203, 100] width 8 height 8
radio input "true"
click at [316, 221] on button "SUBMIT" at bounding box center [312, 215] width 65 height 15
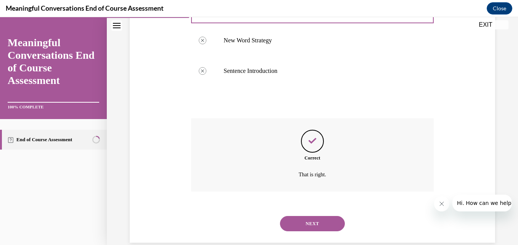
scroll to position [219, 0]
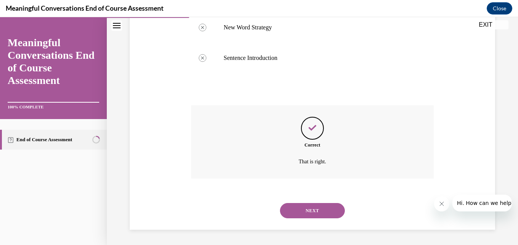
click at [319, 209] on button "NEXT" at bounding box center [312, 210] width 65 height 15
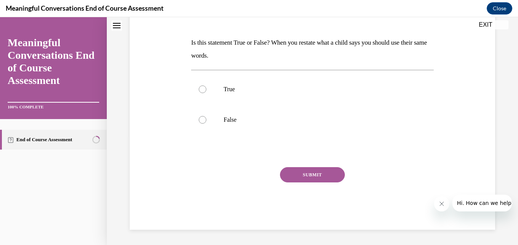
scroll to position [0, 0]
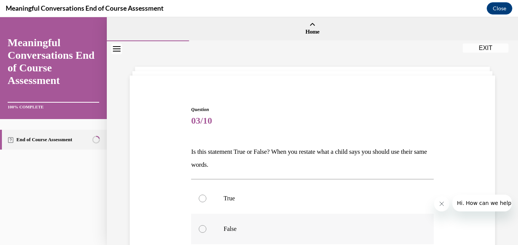
click at [205, 230] on div at bounding box center [203, 229] width 8 height 8
click at [205, 230] on input "False" at bounding box center [203, 229] width 8 height 8
radio input "true"
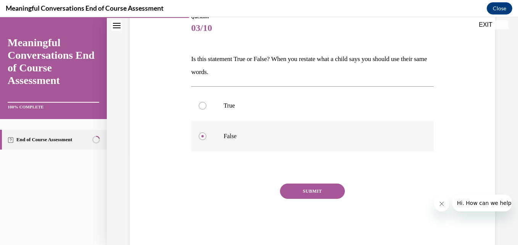
scroll to position [96, 0]
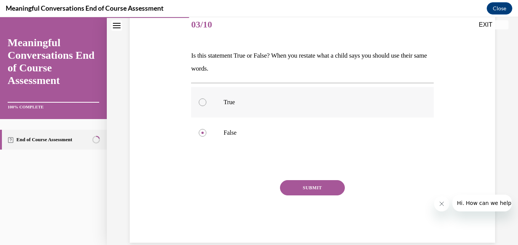
click at [223, 106] on label "True" at bounding box center [312, 102] width 242 height 31
click at [206, 106] on input "True" at bounding box center [203, 102] width 8 height 8
radio input "true"
click at [319, 193] on button "SUBMIT" at bounding box center [312, 187] width 65 height 15
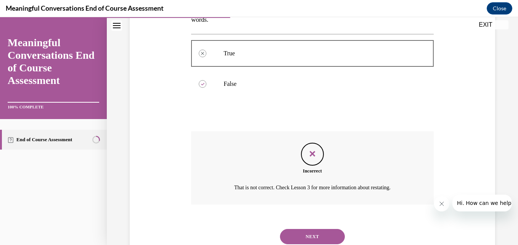
scroll to position [171, 0]
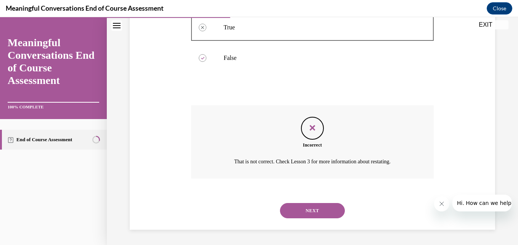
click at [326, 216] on button "NEXT" at bounding box center [312, 210] width 65 height 15
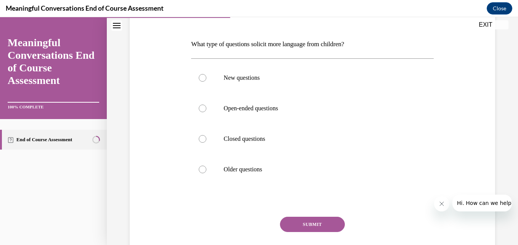
scroll to position [109, 0]
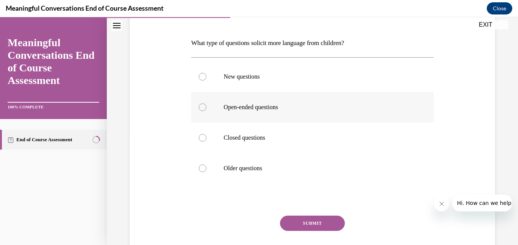
click at [269, 110] on p "Open-ended questions" at bounding box center [319, 107] width 191 height 8
click at [206, 110] on input "Open-ended questions" at bounding box center [203, 107] width 8 height 8
radio input "true"
click at [327, 225] on button "SUBMIT" at bounding box center [312, 223] width 65 height 15
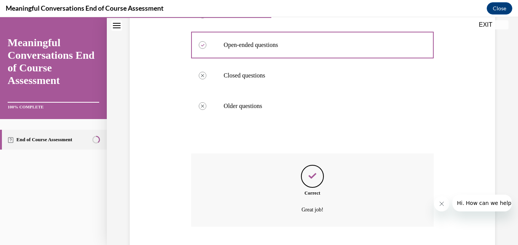
scroll to position [219, 0]
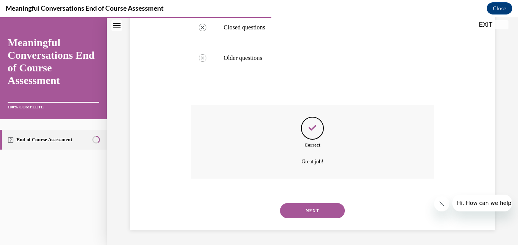
click at [328, 212] on button "NEXT" at bounding box center [312, 210] width 65 height 15
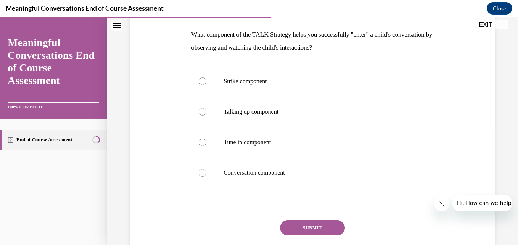
scroll to position [119, 0]
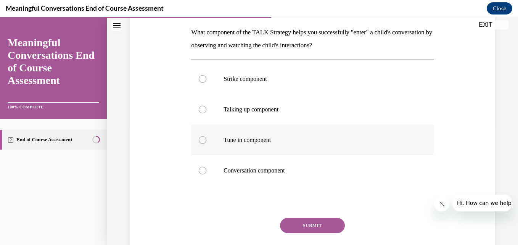
click at [246, 142] on p "Tune in component" at bounding box center [319, 140] width 191 height 8
click at [206, 142] on input "Tune in component" at bounding box center [203, 140] width 8 height 8
radio input "true"
click at [324, 228] on button "SUBMIT" at bounding box center [312, 225] width 65 height 15
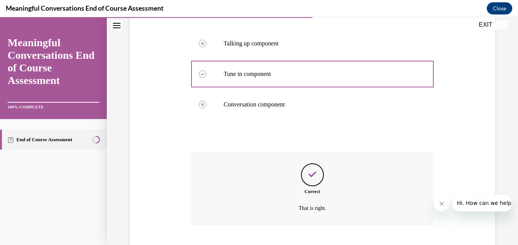
scroll to position [232, 0]
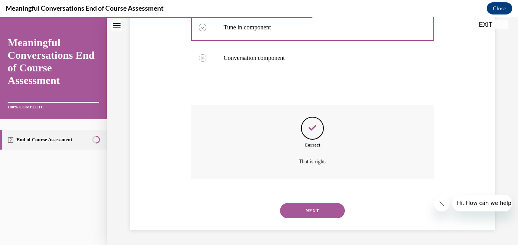
click at [307, 212] on button "NEXT" at bounding box center [312, 210] width 65 height 15
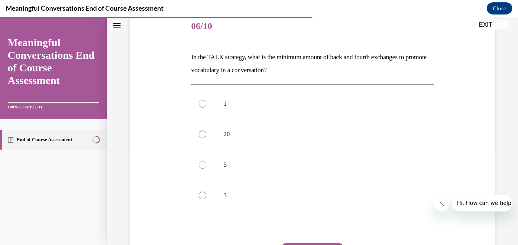
scroll to position [95, 0]
click at [201, 169] on label "5" at bounding box center [312, 164] width 242 height 31
click at [201, 168] on input "5" at bounding box center [203, 164] width 8 height 8
radio input "true"
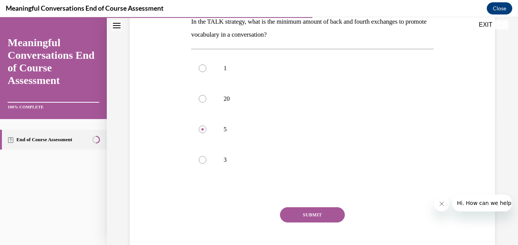
click at [322, 214] on button "SUBMIT" at bounding box center [312, 214] width 65 height 15
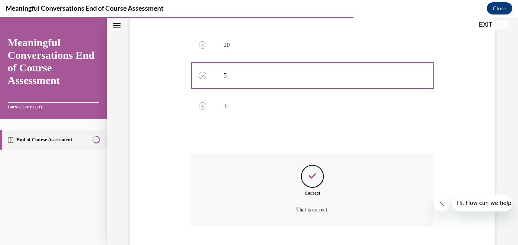
scroll to position [232, 0]
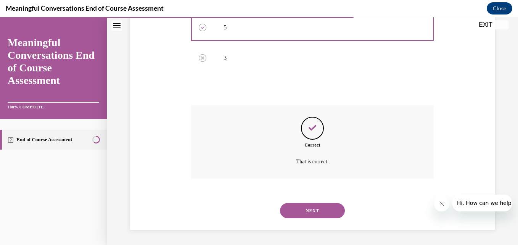
click at [320, 216] on button "NEXT" at bounding box center [312, 210] width 65 height 15
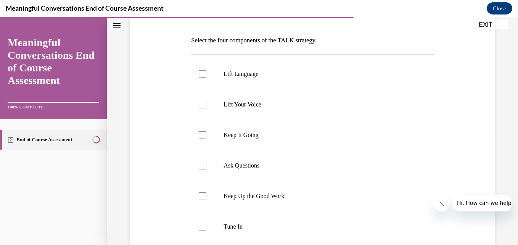
scroll to position [115, 0]
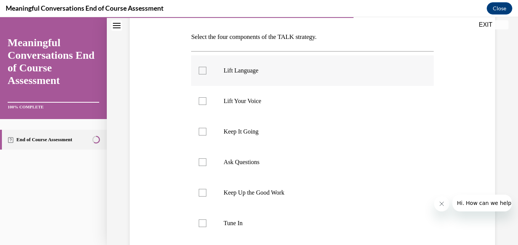
click at [236, 74] on p "Lift Language" at bounding box center [319, 71] width 191 height 8
click at [206, 74] on input "Lift Language" at bounding box center [203, 71] width 8 height 8
checkbox input "true"
click at [236, 135] on p "Keep It Going" at bounding box center [319, 132] width 191 height 8
click at [206, 135] on input "Keep It Going" at bounding box center [203, 132] width 8 height 8
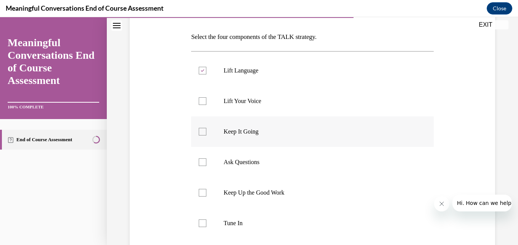
checkbox input "true"
click at [226, 166] on label "Ask Questions" at bounding box center [312, 162] width 242 height 31
click at [206, 166] on input "Ask Questions" at bounding box center [203, 162] width 8 height 8
checkbox input "true"
click at [205, 225] on div at bounding box center [203, 223] width 8 height 8
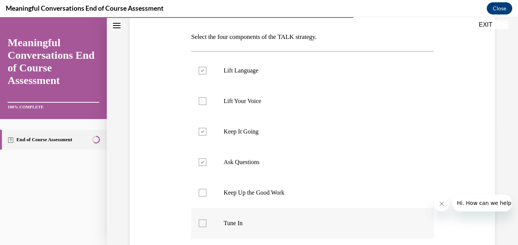
click at [205, 225] on input "Tune In" at bounding box center [203, 223] width 8 height 8
checkbox input "true"
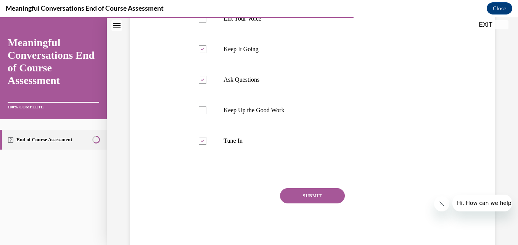
click at [308, 199] on button "SUBMIT" at bounding box center [312, 195] width 65 height 15
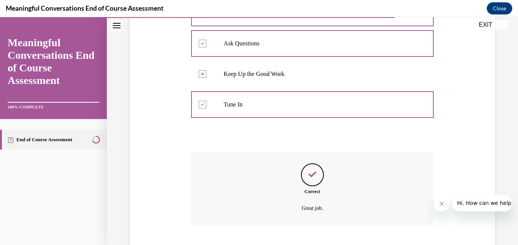
scroll to position [280, 0]
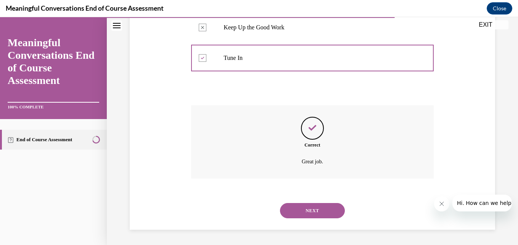
click at [325, 211] on button "NEXT" at bounding box center [312, 210] width 65 height 15
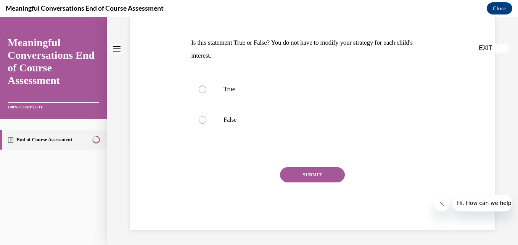
scroll to position [0, 0]
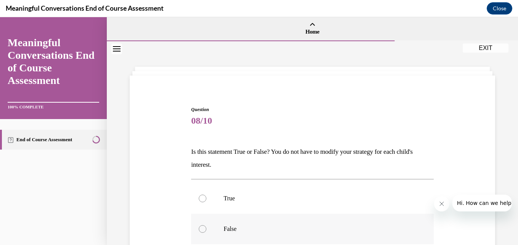
click at [197, 227] on label "False" at bounding box center [312, 229] width 242 height 31
click at [199, 227] on input "False" at bounding box center [203, 229] width 8 height 8
radio input "true"
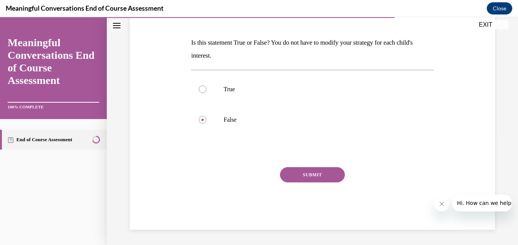
click at [317, 175] on button "SUBMIT" at bounding box center [312, 174] width 65 height 15
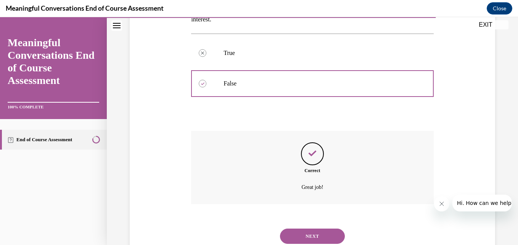
scroll to position [171, 0]
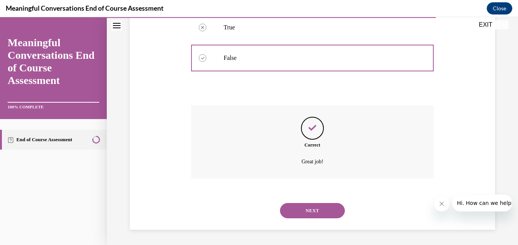
click at [312, 213] on button "NEXT" at bounding box center [312, 210] width 65 height 15
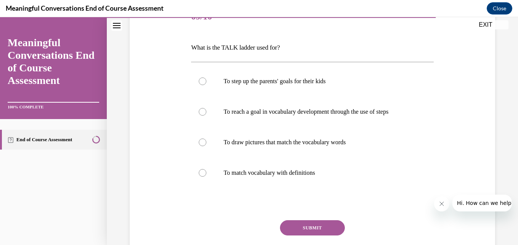
scroll to position [116, 0]
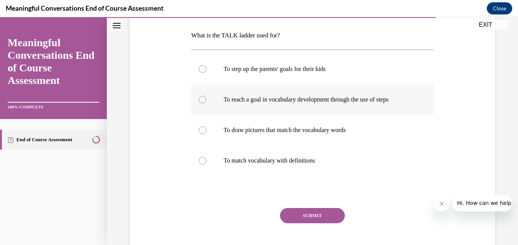
click at [284, 100] on p "To reach a goal in vocabulary development through the use of steps" at bounding box center [319, 100] width 191 height 8
click at [206, 100] on input "To reach a goal in vocabulary development through the use of steps" at bounding box center [203, 100] width 8 height 8
radio input "true"
click at [316, 217] on button "SUBMIT" at bounding box center [312, 215] width 65 height 15
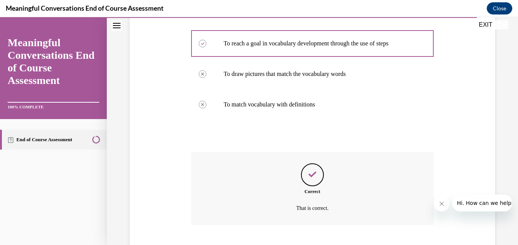
scroll to position [219, 0]
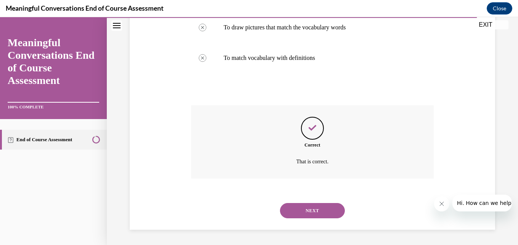
click at [312, 217] on button "NEXT" at bounding box center [312, 210] width 65 height 15
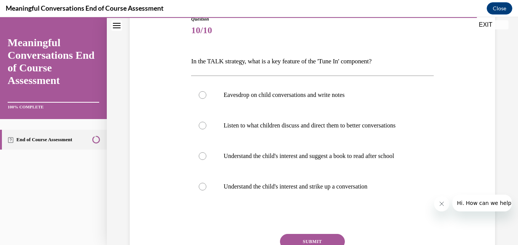
scroll to position [120, 0]
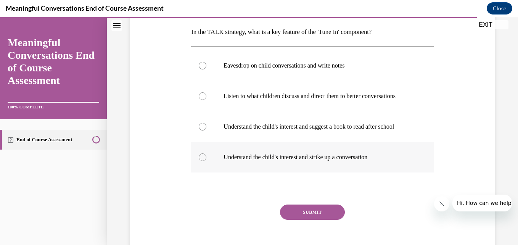
click at [319, 172] on label "Understand the child's interest and strike up a conversation" at bounding box center [312, 157] width 242 height 31
click at [206, 161] on input "Understand the child's interest and strike up a conversation" at bounding box center [203, 157] width 8 height 8
radio input "true"
click at [319, 220] on button "SUBMIT" at bounding box center [312, 211] width 65 height 15
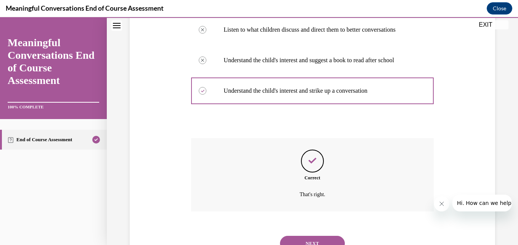
scroll to position [234, 0]
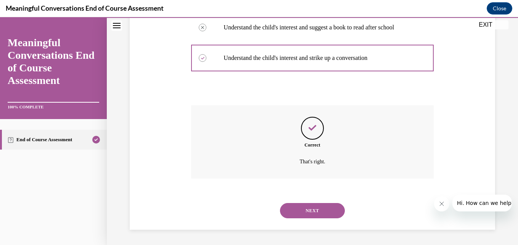
click at [323, 209] on button "NEXT" at bounding box center [312, 210] width 65 height 15
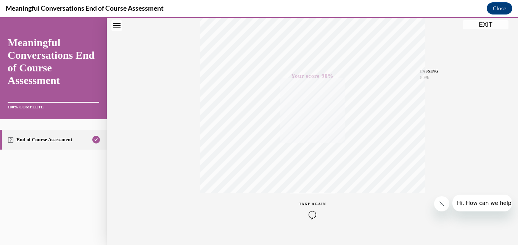
scroll to position [163, 0]
click at [488, 27] on button "EXIT" at bounding box center [486, 24] width 46 height 9
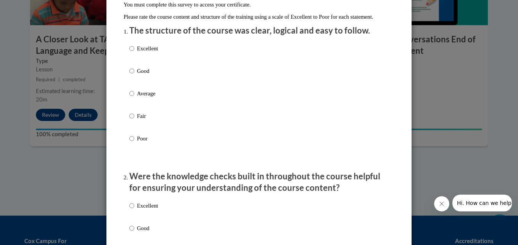
scroll to position [82, 0]
click at [144, 52] on p "Excellent" at bounding box center [147, 48] width 21 height 8
click at [134, 52] on input "Excellent" at bounding box center [131, 48] width 5 height 8
radio input "true"
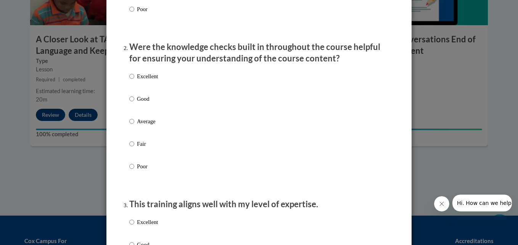
scroll to position [213, 0]
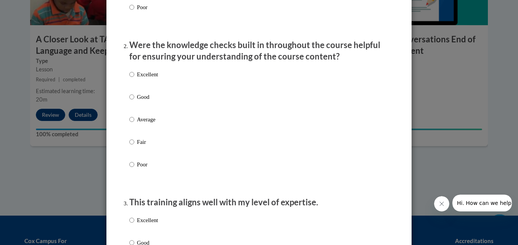
click at [142, 79] on p "Excellent" at bounding box center [147, 74] width 21 height 8
click at [134, 79] on input "Excellent" at bounding box center [131, 74] width 5 height 8
radio input "true"
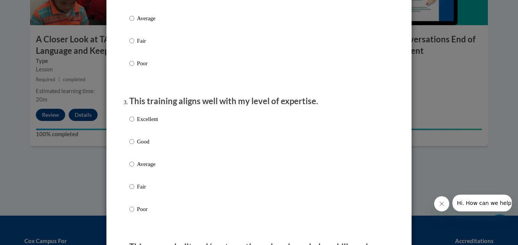
scroll to position [319, 0]
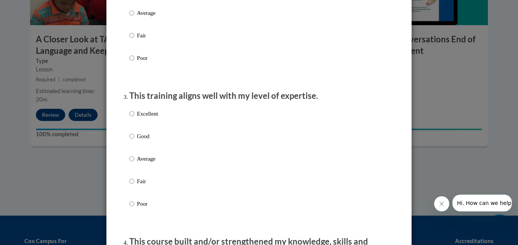
click at [145, 118] on p "Excellent" at bounding box center [147, 113] width 21 height 8
click at [134, 118] on input "Excellent" at bounding box center [131, 113] width 5 height 8
radio input "true"
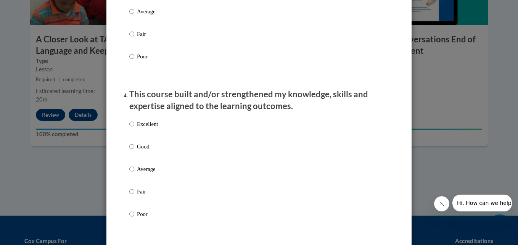
scroll to position [474, 0]
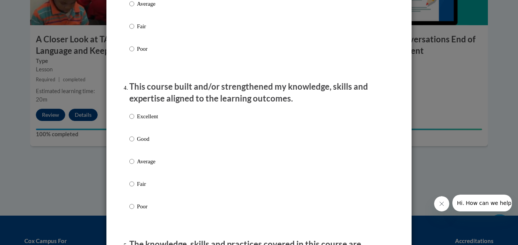
click at [143, 121] on p "Excellent" at bounding box center [147, 116] width 21 height 8
click at [134, 121] on input "Excellent" at bounding box center [131, 116] width 5 height 8
radio input "true"
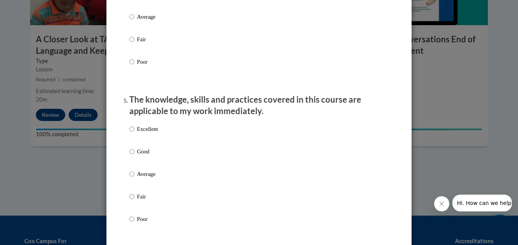
scroll to position [622, 0]
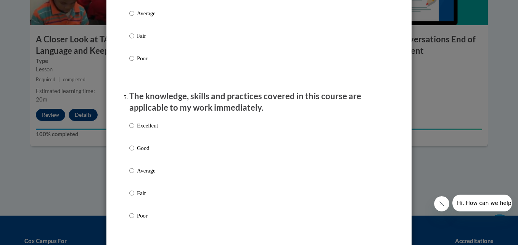
click at [140, 130] on p "Excellent" at bounding box center [147, 125] width 21 height 8
click at [134, 130] on input "Excellent" at bounding box center [131, 125] width 5 height 8
radio input "true"
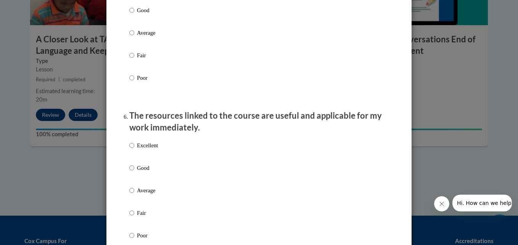
scroll to position [776, 0]
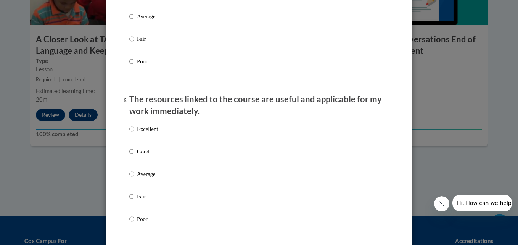
click at [143, 133] on p "Excellent" at bounding box center [147, 129] width 21 height 8
click at [134, 133] on input "Excellent" at bounding box center [131, 129] width 5 height 8
radio input "true"
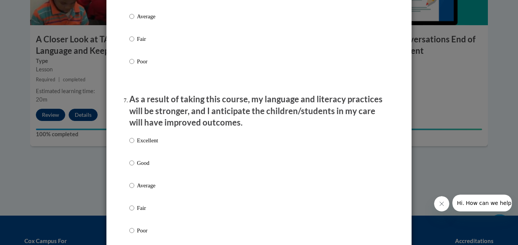
scroll to position [936, 0]
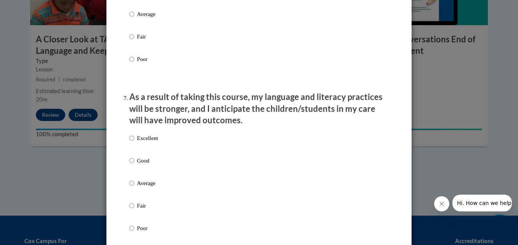
click at [145, 149] on label "Excellent" at bounding box center [143, 144] width 29 height 21
click at [134, 142] on input "Excellent" at bounding box center [131, 138] width 5 height 8
radio input "true"
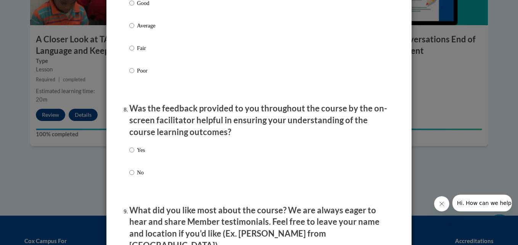
scroll to position [1097, 0]
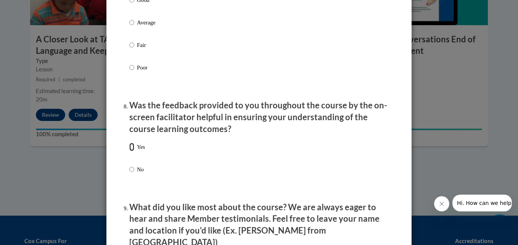
click at [129, 151] on input "Yes" at bounding box center [131, 147] width 5 height 8
radio input "true"
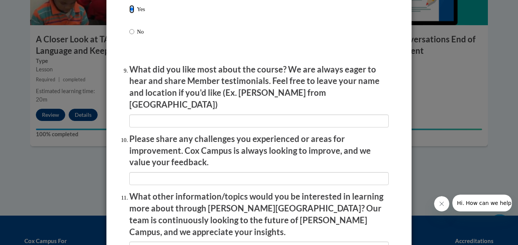
scroll to position [1238, 0]
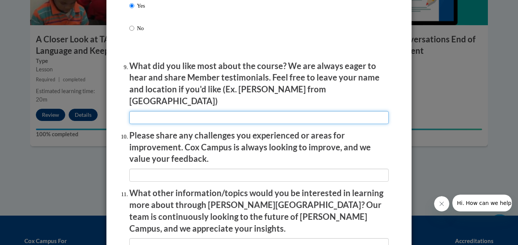
click at [308, 113] on input "textbox" at bounding box center [258, 117] width 259 height 13
type input "none"
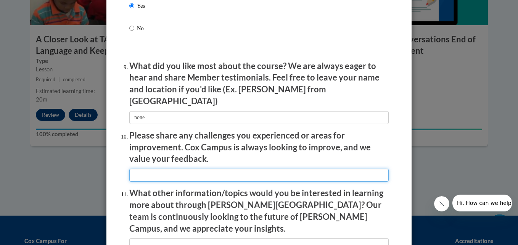
click at [233, 169] on input "textbox" at bounding box center [258, 175] width 259 height 13
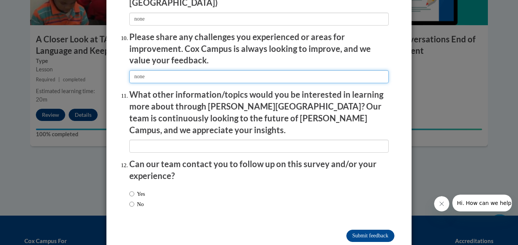
scroll to position [1338, 0]
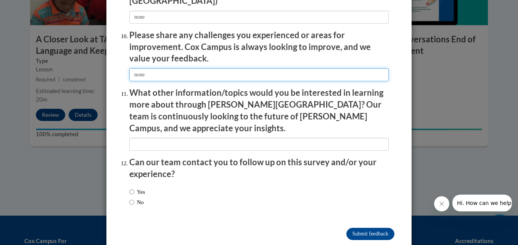
type input "none"
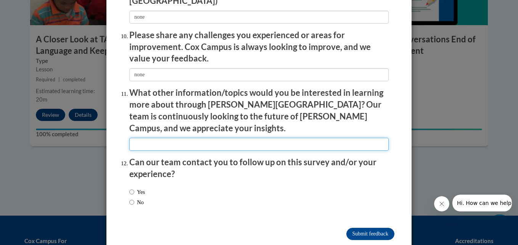
click at [251, 138] on input "textbox" at bounding box center [258, 144] width 259 height 13
type input "none"
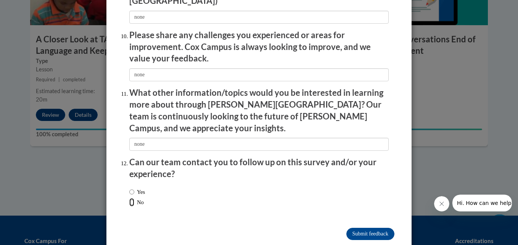
click at [130, 198] on input "No" at bounding box center [131, 202] width 5 height 8
radio input "true"
click at [375, 228] on input "Submit feedback" at bounding box center [370, 234] width 48 height 12
